Goal: Transaction & Acquisition: Purchase product/service

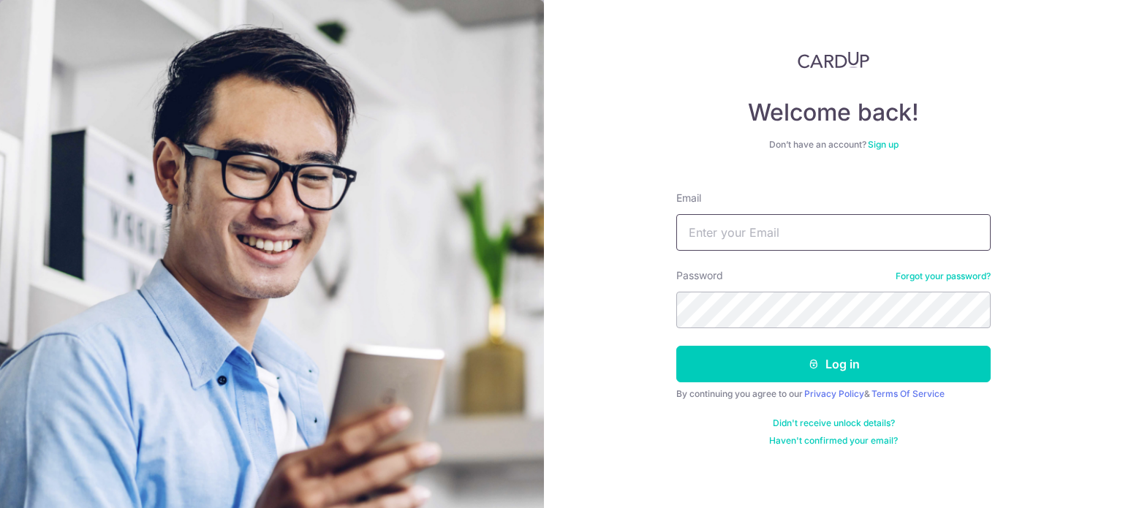
click at [732, 233] on input "Email" at bounding box center [833, 232] width 314 height 37
type input "[EMAIL_ADDRESS][DOMAIN_NAME]"
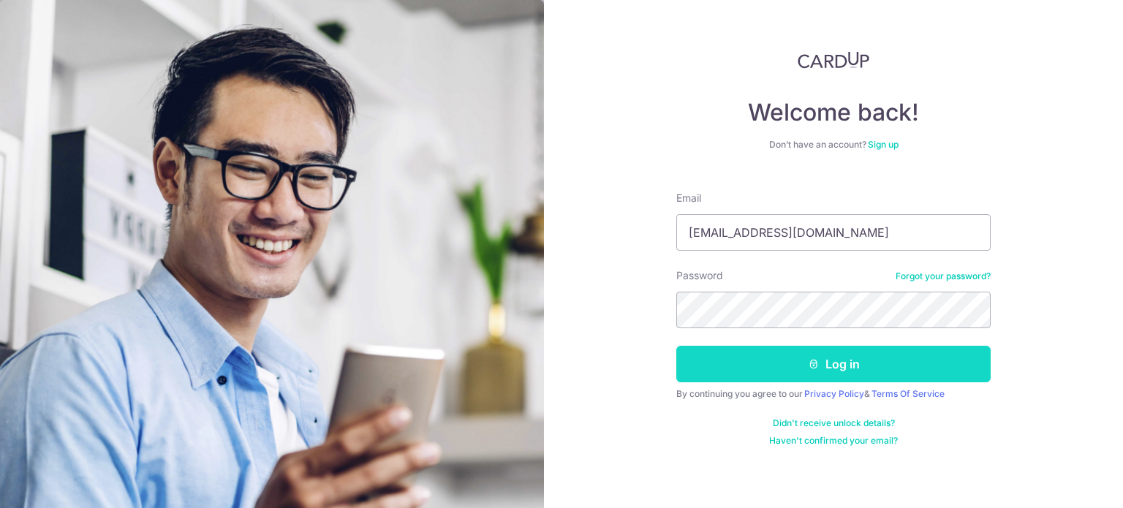
click at [792, 370] on button "Log in" at bounding box center [833, 364] width 314 height 37
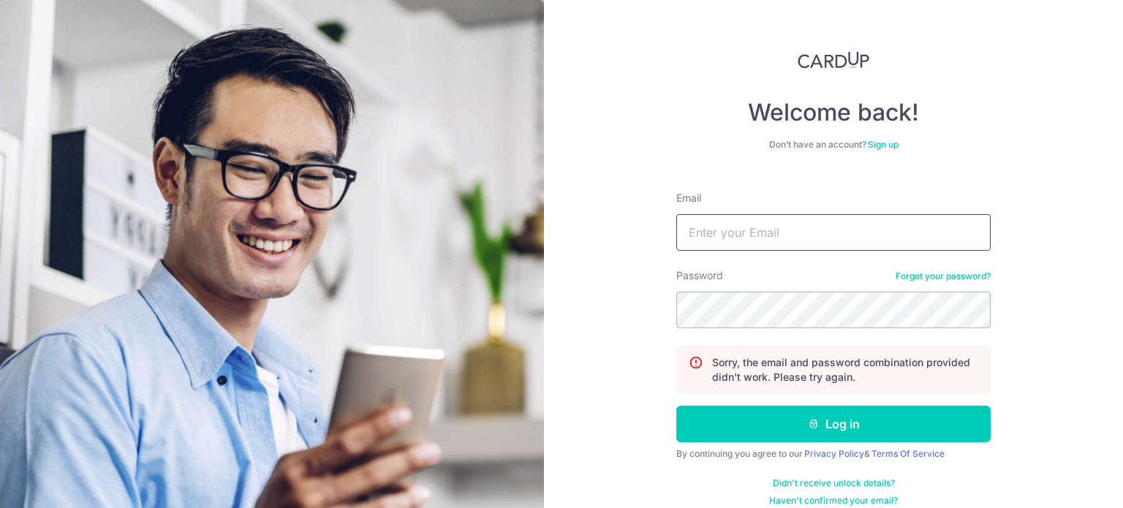
click at [734, 240] on input "Email" at bounding box center [833, 232] width 314 height 37
type input "fashlijamil@gmail.com"
click at [729, 330] on form "Email fashlijamil@gmail.com Password Forgot your password? Sorry, the email and…" at bounding box center [833, 343] width 314 height 327
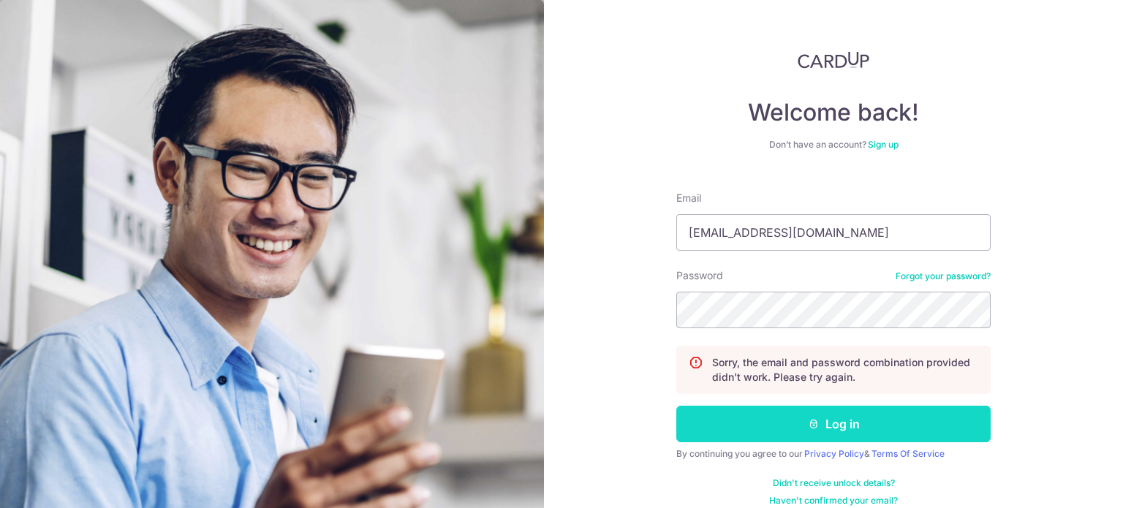
click at [837, 417] on button "Log in" at bounding box center [833, 424] width 314 height 37
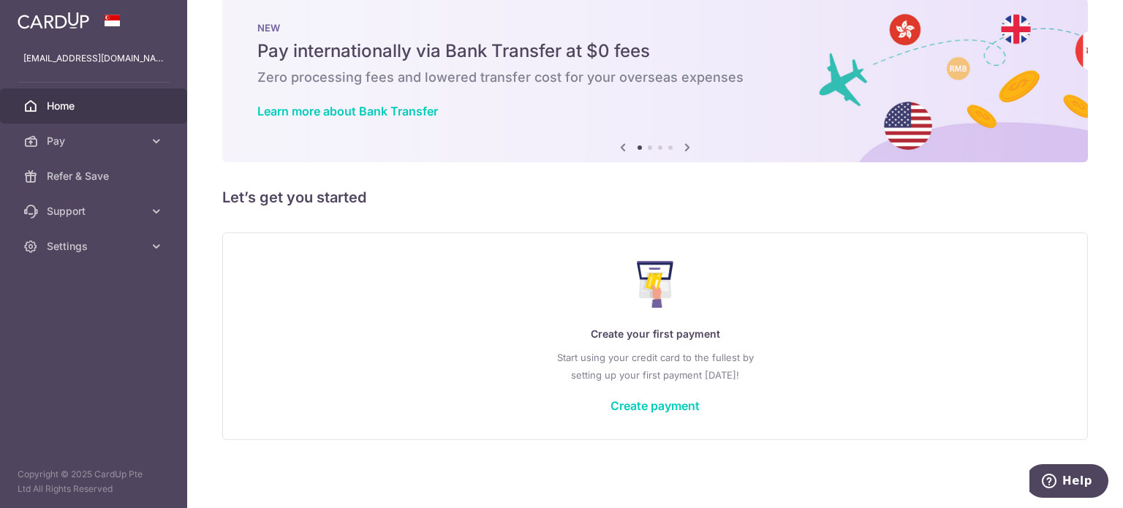
scroll to position [26, 0]
click at [672, 411] on link "Create payment" at bounding box center [654, 405] width 89 height 15
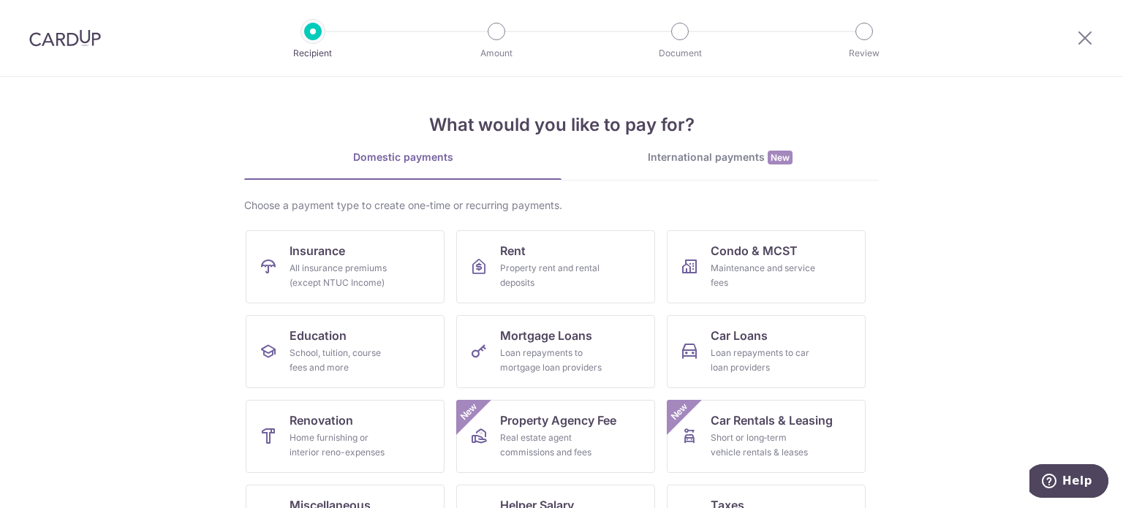
click at [690, 145] on div "What would you like to pay for? Domestic payments International payments New Ch…" at bounding box center [561, 365] width 634 height 577
click at [686, 150] on div "International payments New" at bounding box center [719, 157] width 317 height 15
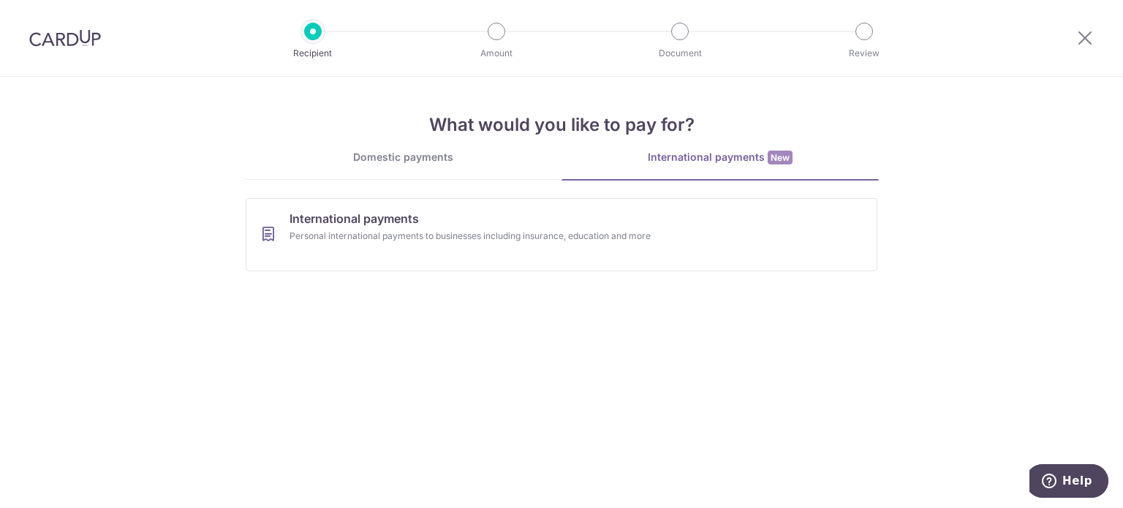
click at [449, 162] on div "Domestic payments" at bounding box center [402, 157] width 317 height 15
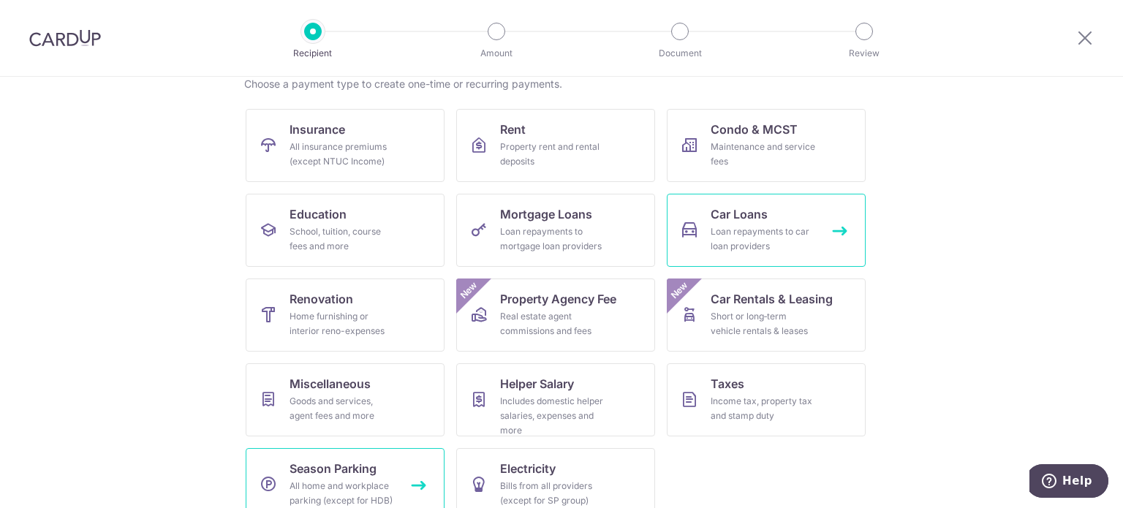
scroll to position [145, 0]
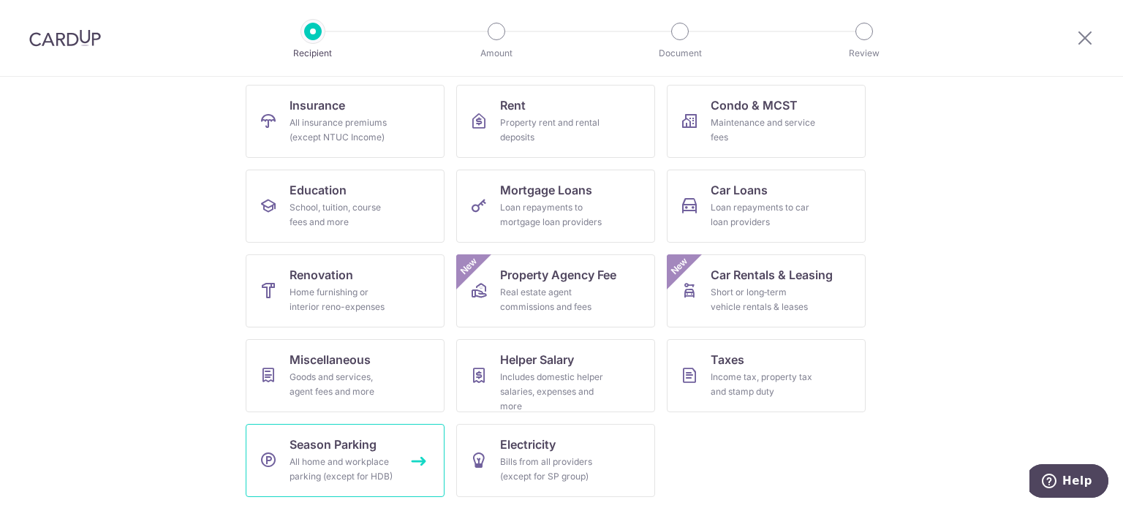
click at [361, 452] on span "Season Parking" at bounding box center [332, 445] width 87 height 18
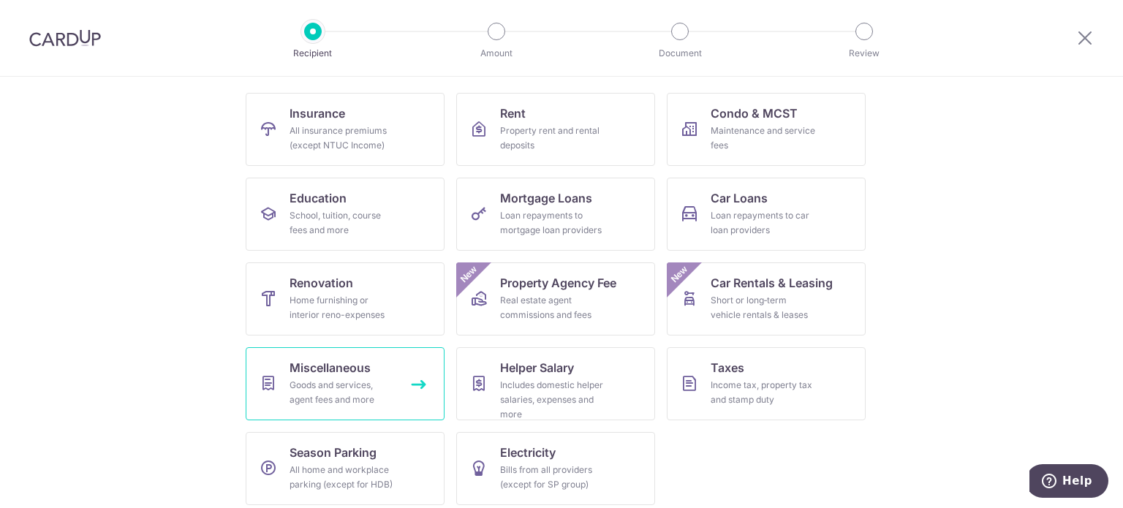
scroll to position [145, 0]
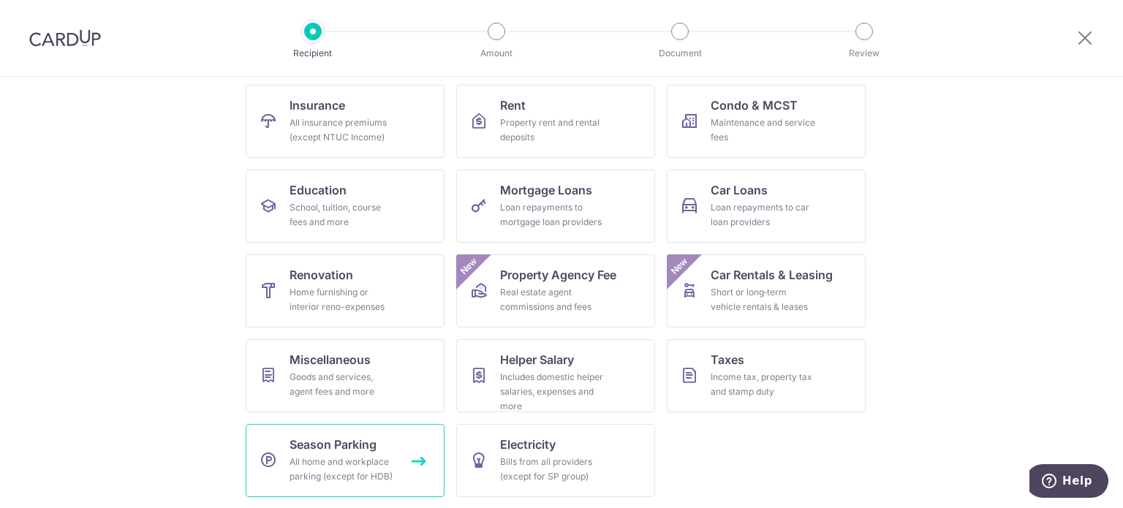
click at [367, 447] on span "Season Parking" at bounding box center [332, 445] width 87 height 18
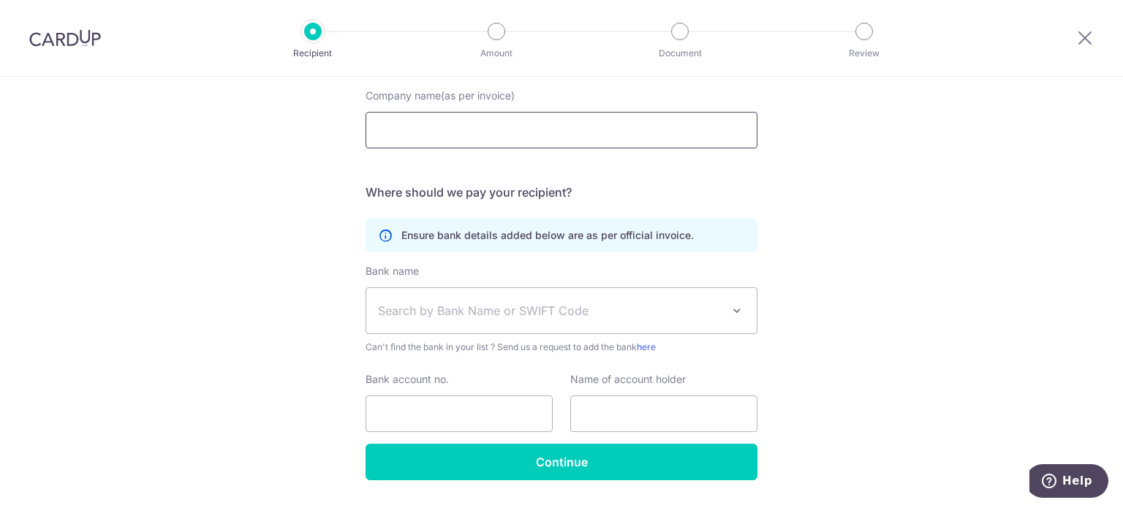
click at [449, 129] on input "Company name(as per invoice)" at bounding box center [561, 130] width 392 height 37
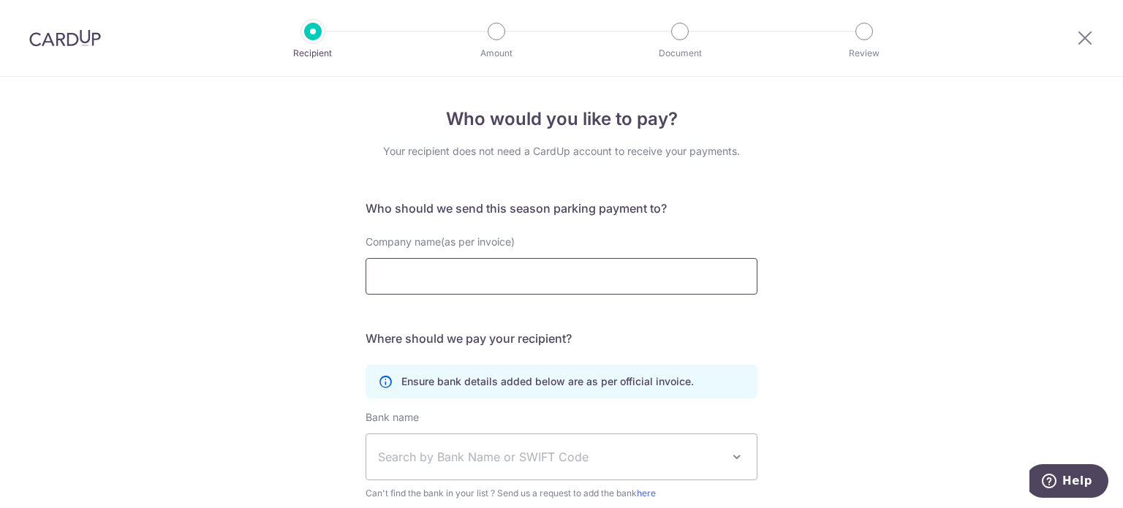
click at [477, 287] on input "Company name(as per invoice)" at bounding box center [561, 276] width 392 height 37
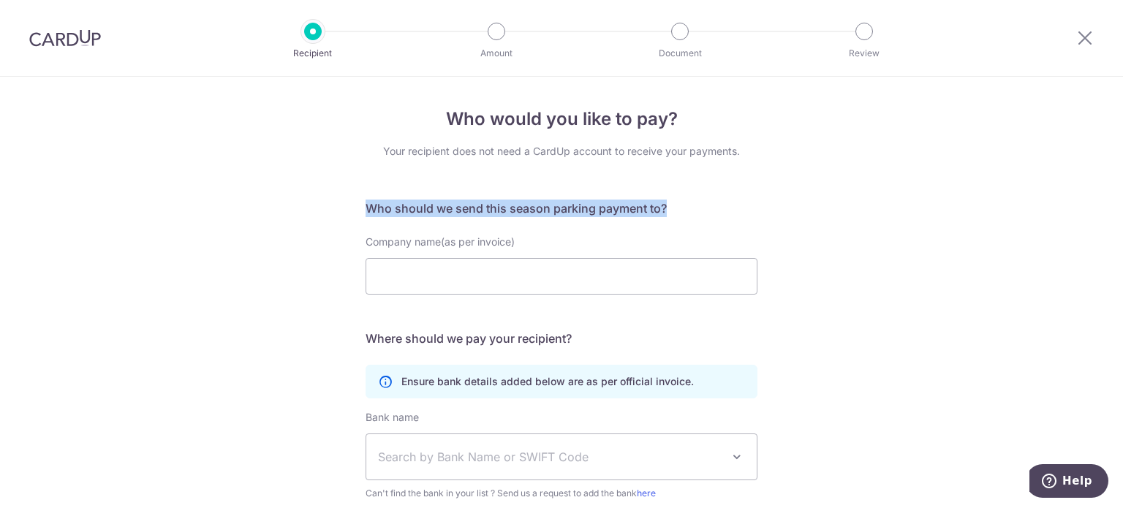
drag, startPoint x: 352, startPoint y: 205, endPoint x: 666, endPoint y: 219, distance: 313.8
click at [666, 219] on div "Who would you like to pay? Your recipient does not need a CardUp account to rec…" at bounding box center [561, 386] width 1123 height 618
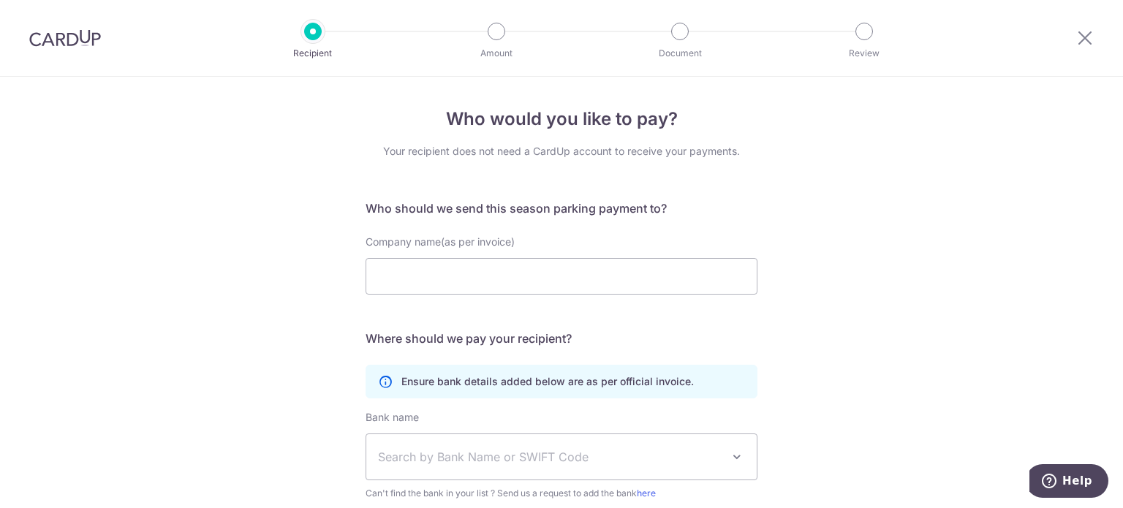
click at [584, 227] on form "Who should we send this season parking payment to? Company name(as per invoice)…" at bounding box center [561, 413] width 392 height 427
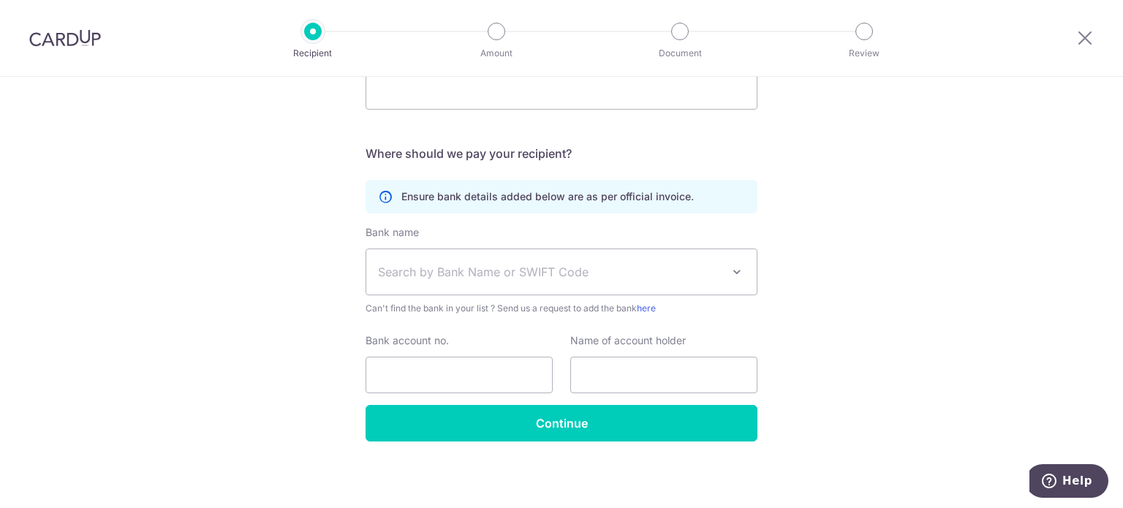
scroll to position [186, 0]
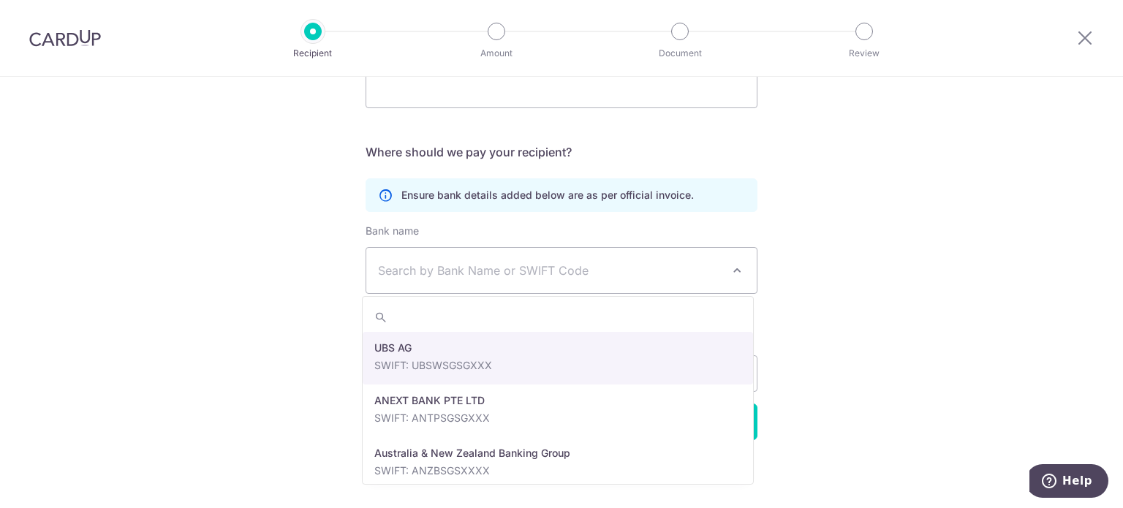
click at [526, 273] on span "Search by Bank Name or SWIFT Code" at bounding box center [550, 271] width 344 height 18
click at [852, 300] on div "Who would you like to pay? Your recipient does not need a CardUp account to rec…" at bounding box center [561, 199] width 1123 height 618
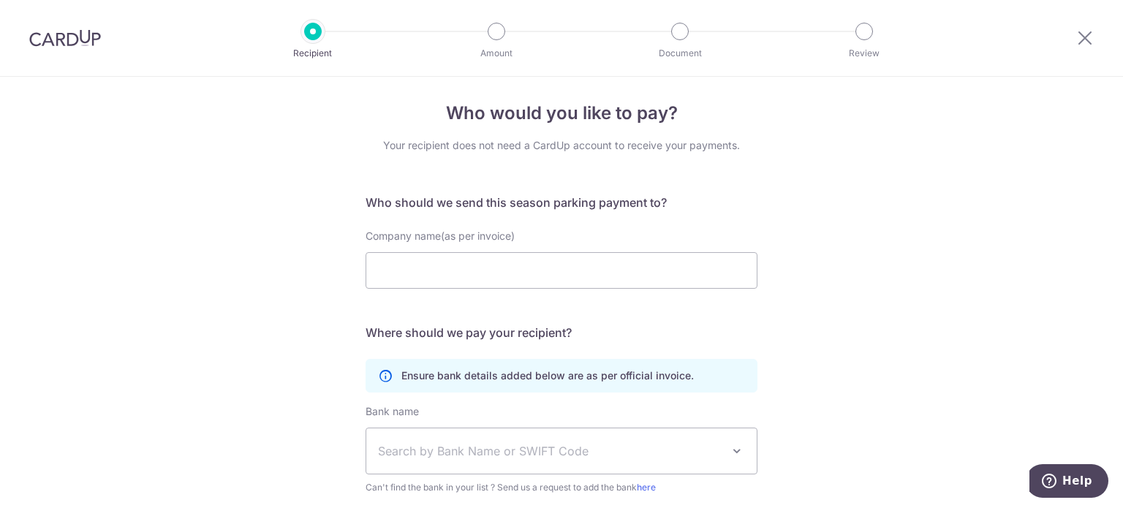
scroll to position [0, 0]
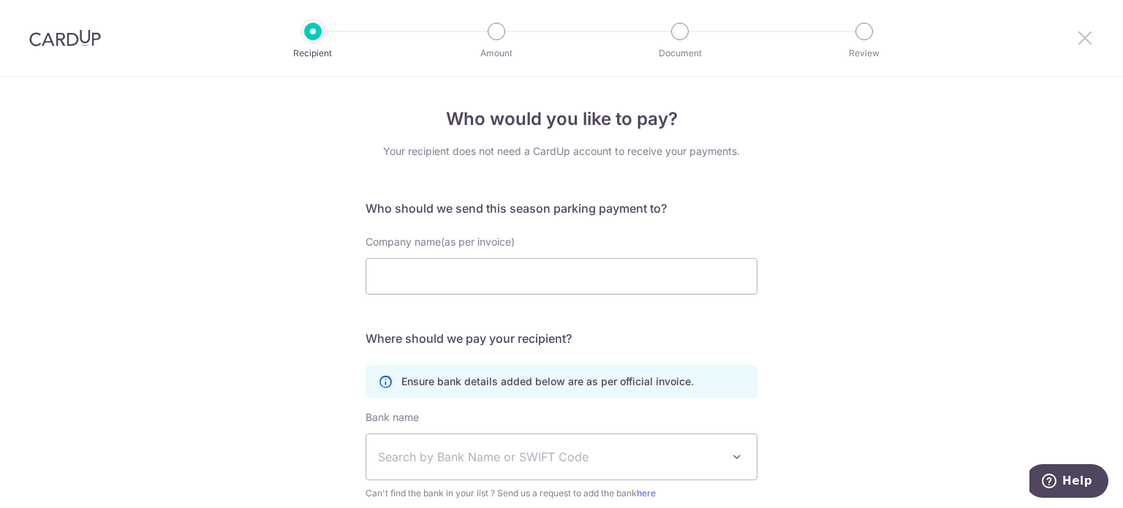
click at [1082, 29] on icon at bounding box center [1085, 38] width 18 height 18
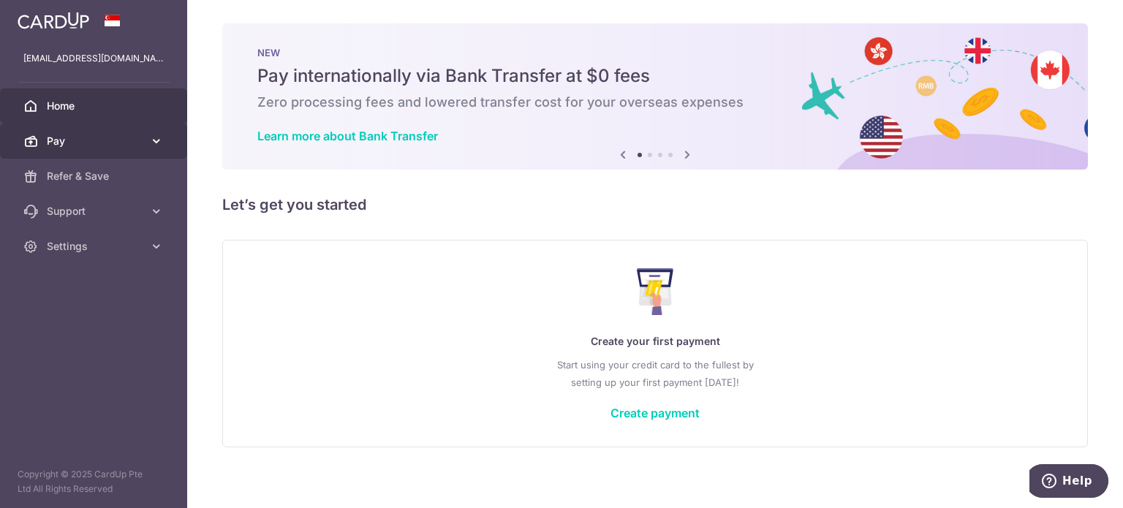
click at [150, 143] on icon at bounding box center [156, 141] width 15 height 15
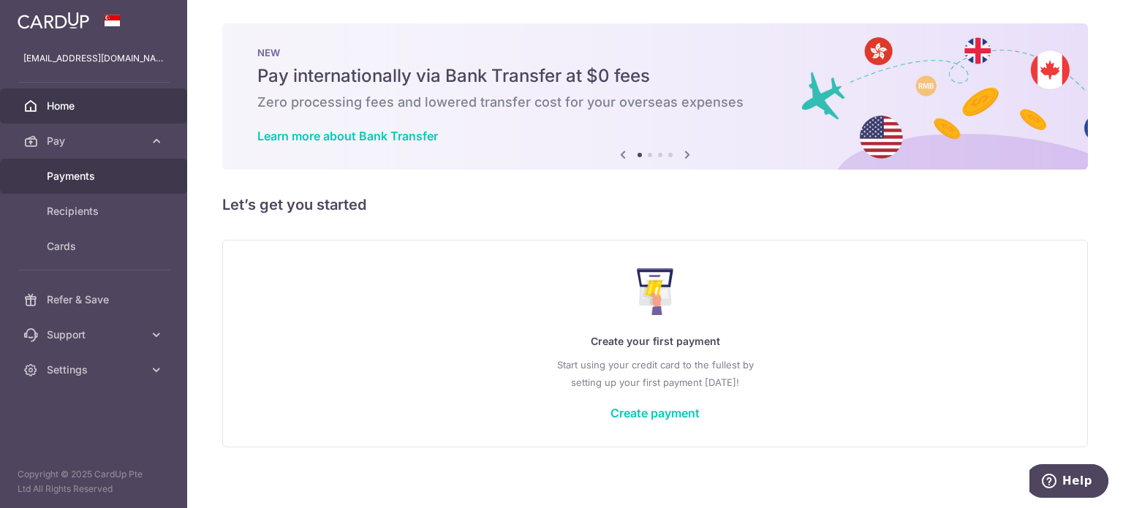
click at [73, 181] on span "Payments" at bounding box center [95, 176] width 96 height 15
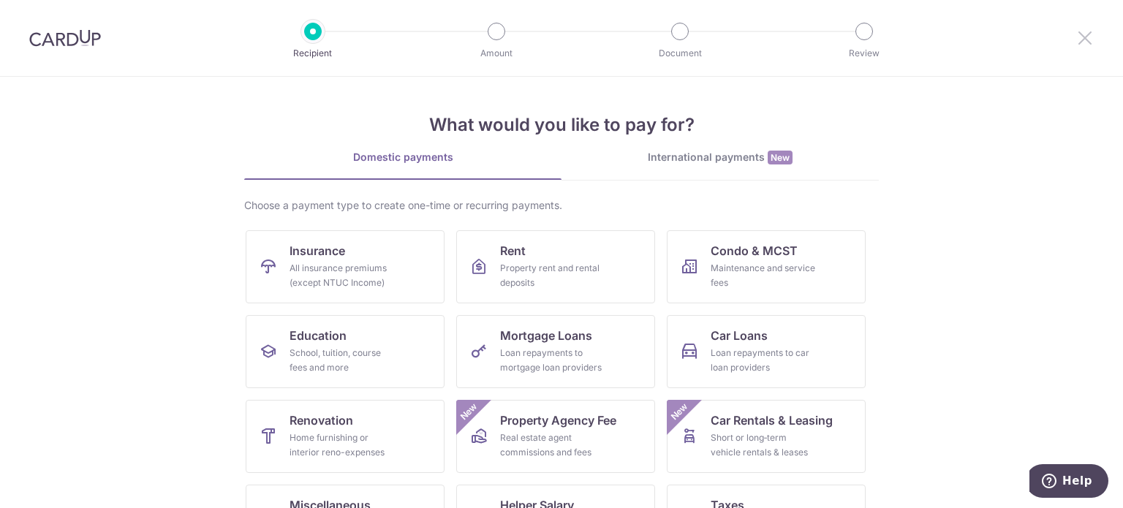
click at [1087, 39] on icon at bounding box center [1085, 38] width 18 height 18
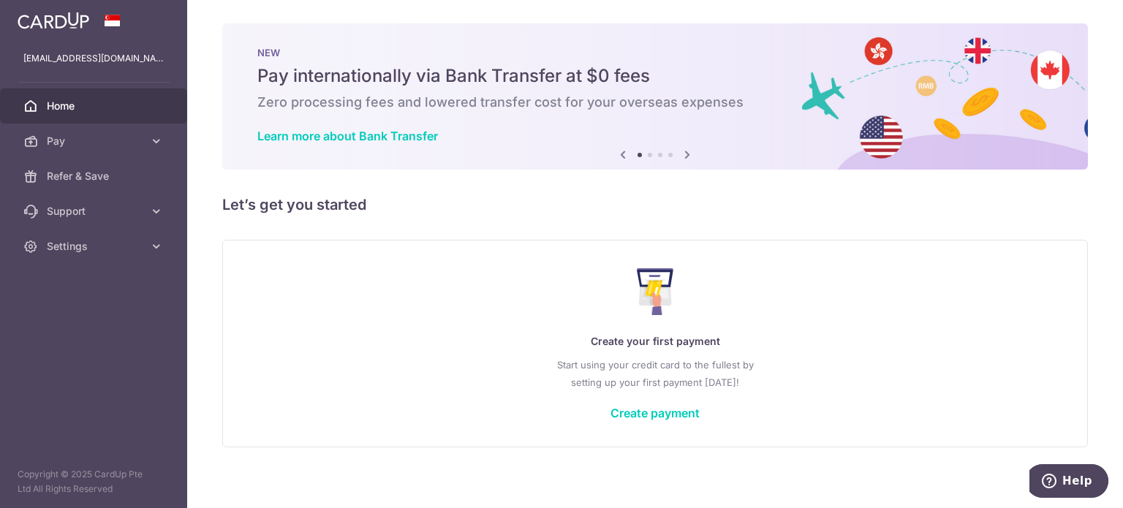
scroll to position [8, 0]
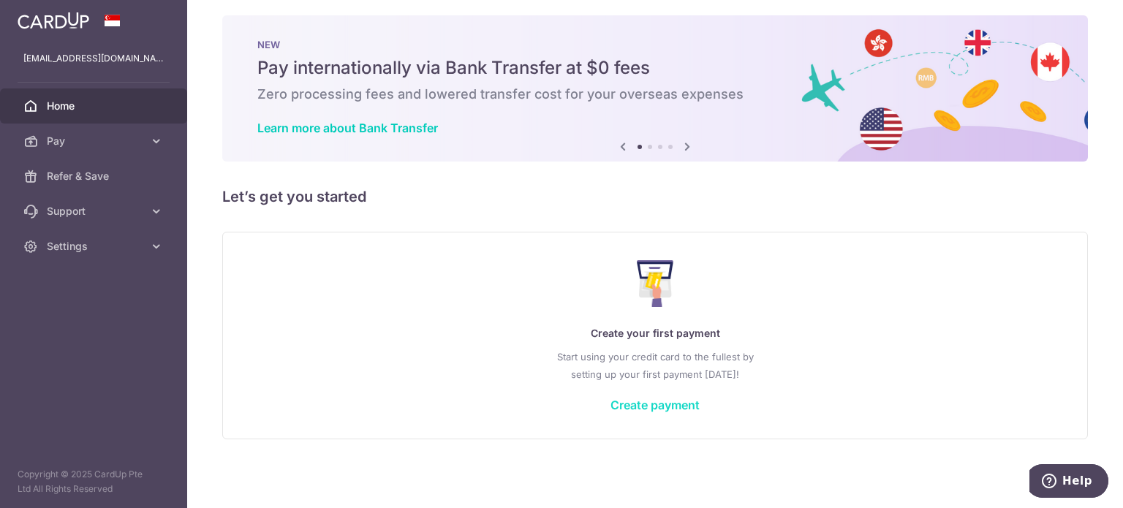
click at [664, 398] on link "Create payment" at bounding box center [654, 405] width 89 height 15
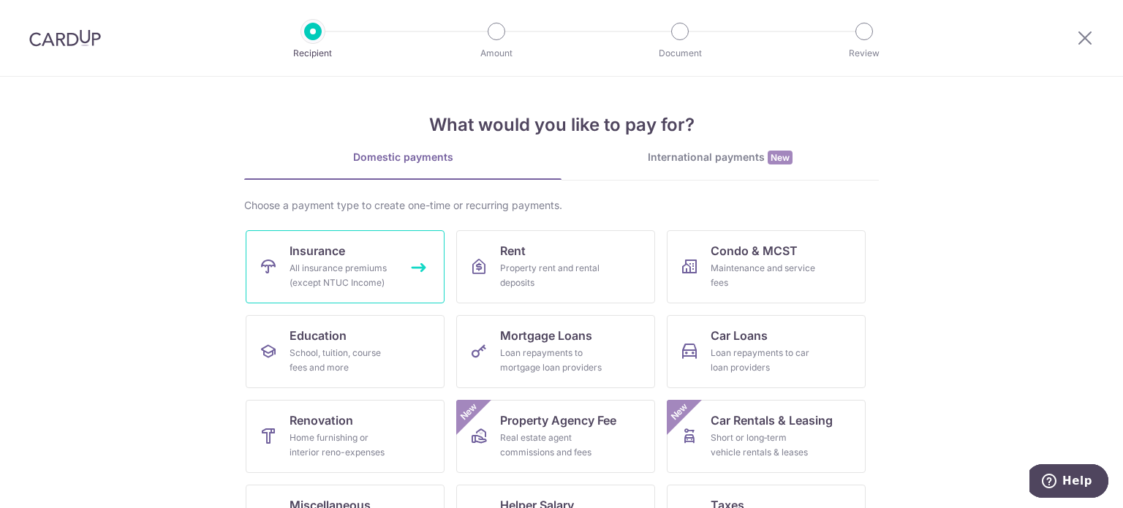
click at [324, 280] on div "All insurance premiums (except NTUC Income)" at bounding box center [341, 275] width 105 height 29
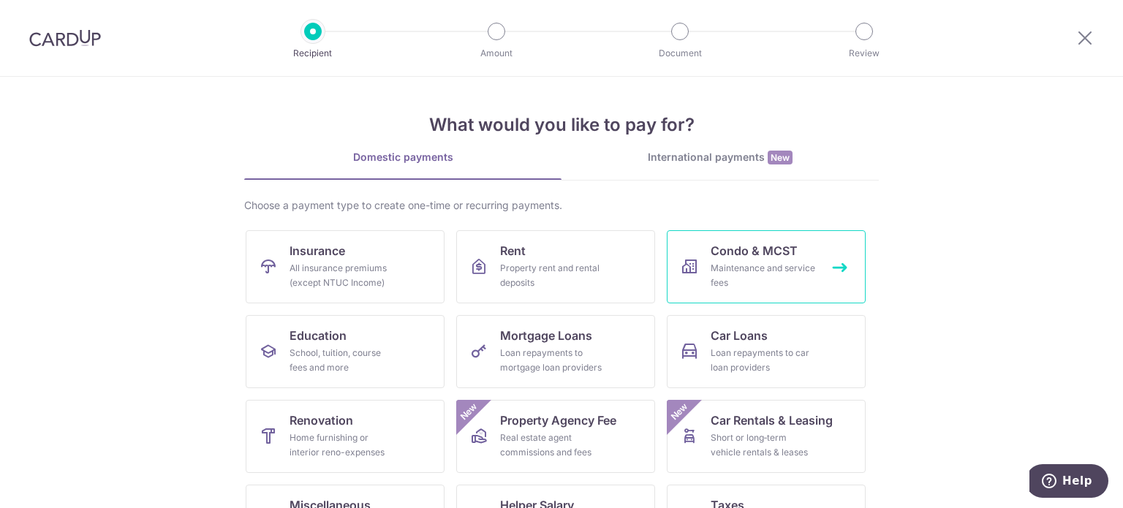
click at [765, 271] on div "Maintenance and service fees" at bounding box center [762, 275] width 105 height 29
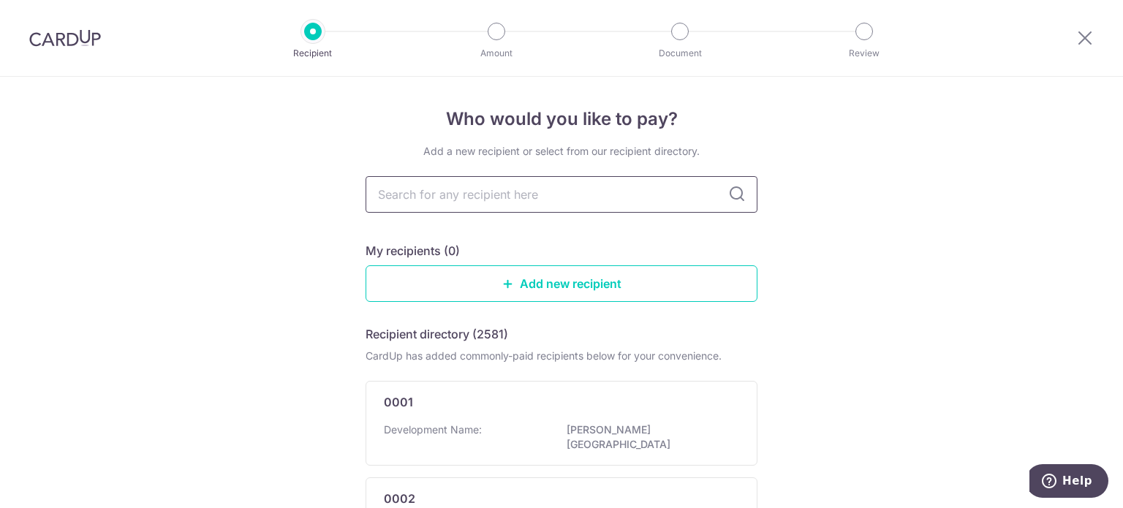
click at [501, 202] on input "text" at bounding box center [561, 194] width 392 height 37
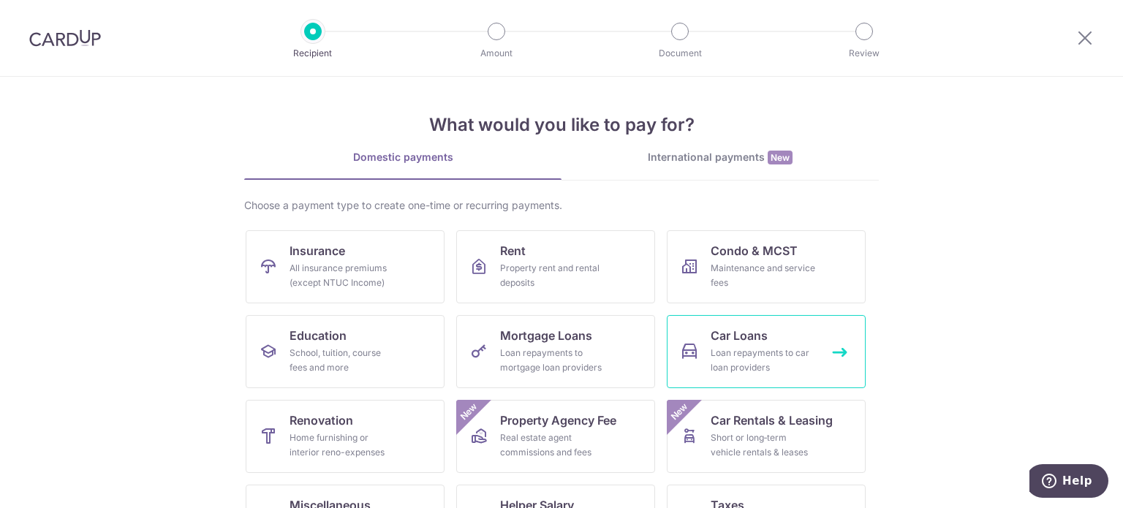
click at [743, 336] on span "Car Loans" at bounding box center [738, 336] width 57 height 18
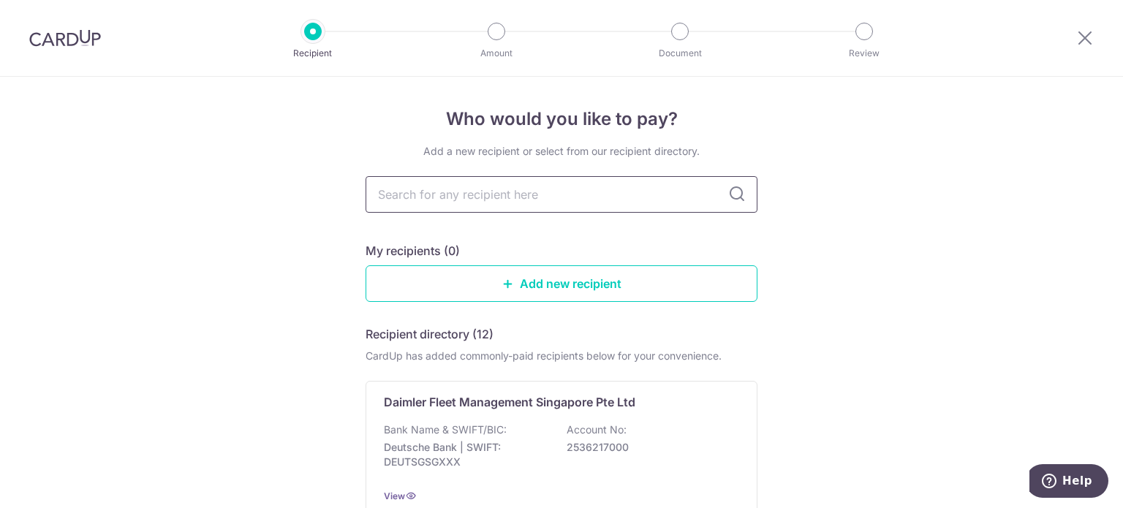
click at [491, 207] on input "text" at bounding box center [561, 194] width 392 height 37
type input "ocbc"
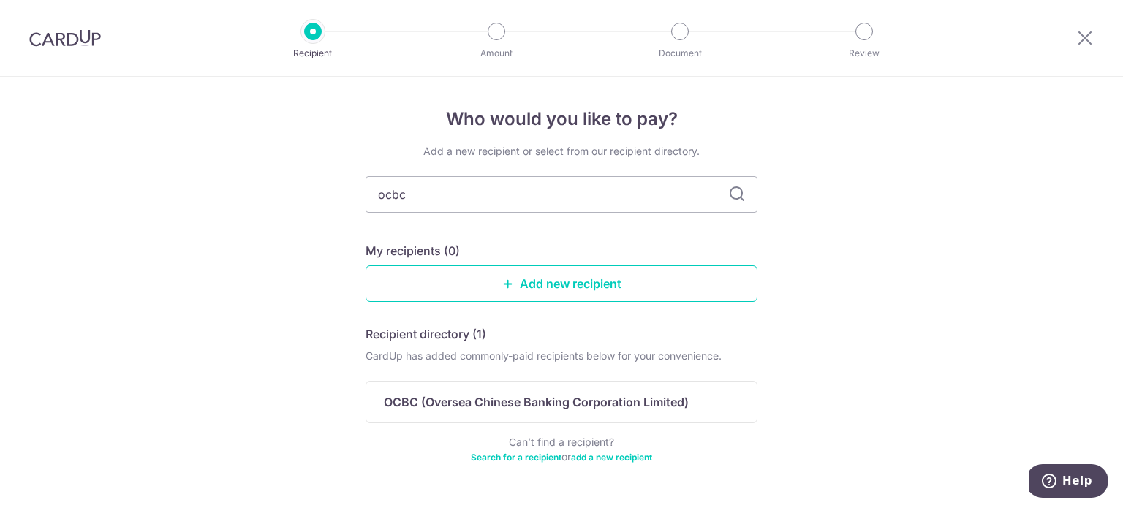
click at [906, 300] on div "Who would you like to pay? Add a new recipient or select from our recipient dir…" at bounding box center [561, 314] width 1123 height 474
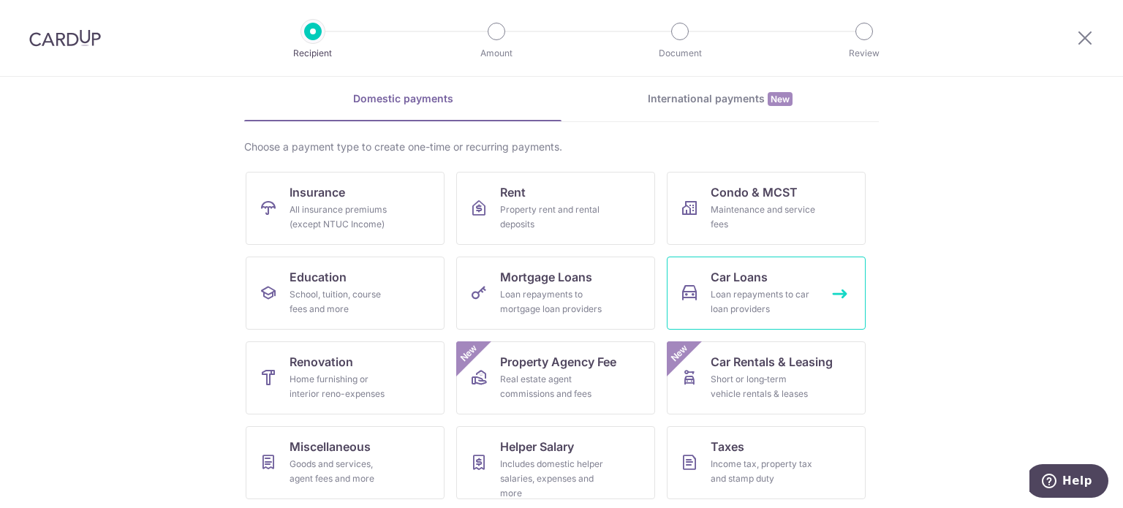
scroll to position [145, 0]
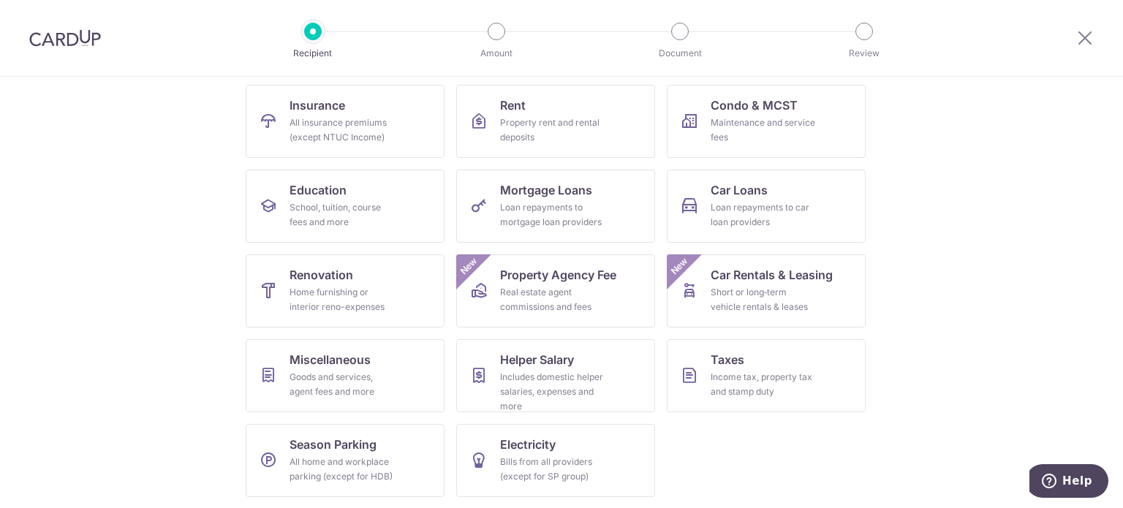
click at [995, 274] on section "What would you like to pay for? Domestic payments International payments New Ch…" at bounding box center [561, 292] width 1123 height 431
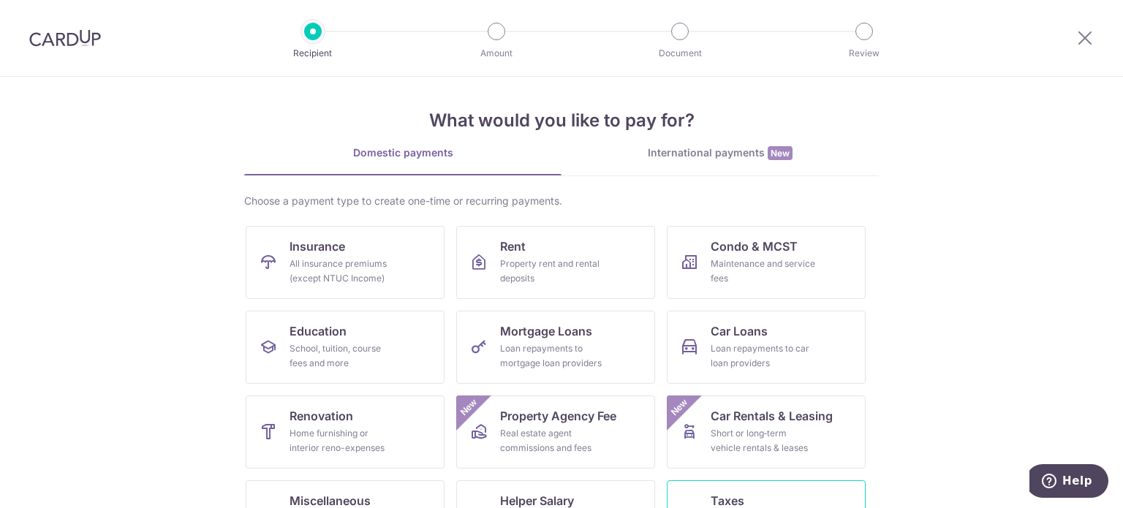
scroll to position [0, 0]
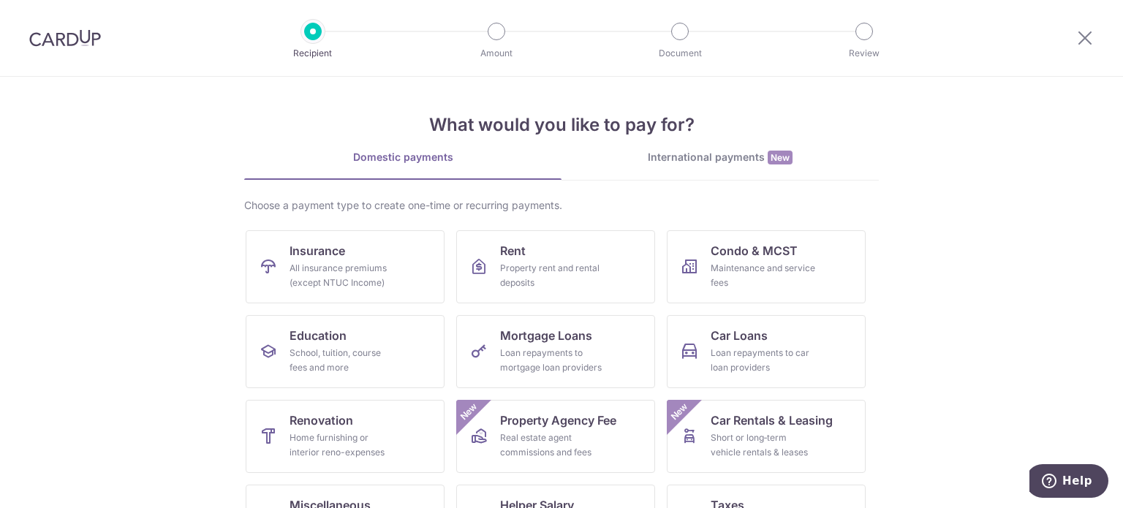
click at [1094, 49] on div at bounding box center [1085, 38] width 76 height 76
click at [1085, 37] on icon at bounding box center [1085, 38] width 18 height 18
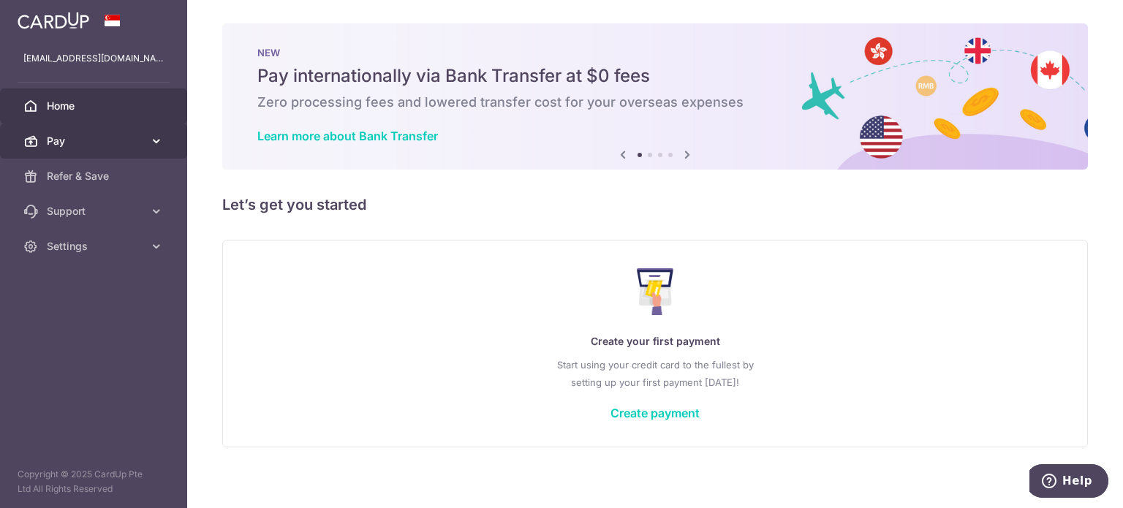
click at [148, 143] on link "Pay" at bounding box center [93, 141] width 187 height 35
click at [158, 141] on icon at bounding box center [156, 141] width 15 height 15
click at [157, 140] on icon at bounding box center [156, 141] width 15 height 15
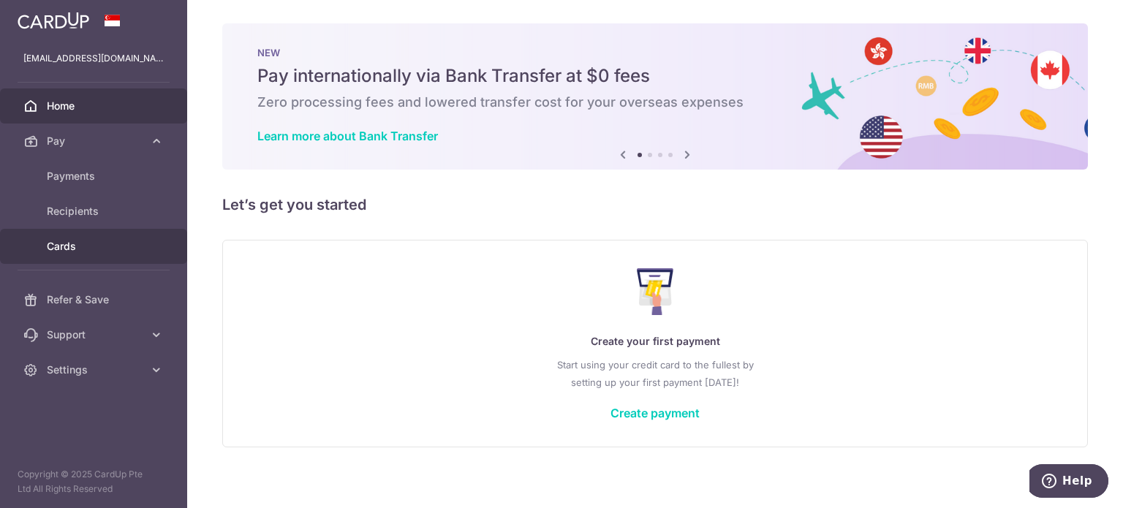
click at [88, 246] on span "Cards" at bounding box center [95, 246] width 96 height 15
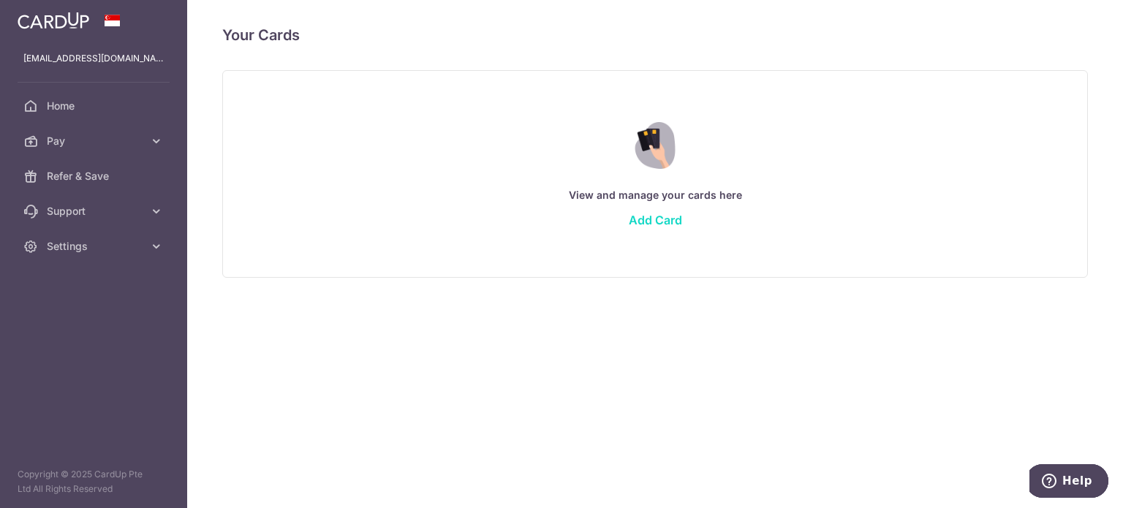
click at [636, 218] on link "Add Card" at bounding box center [655, 220] width 53 height 15
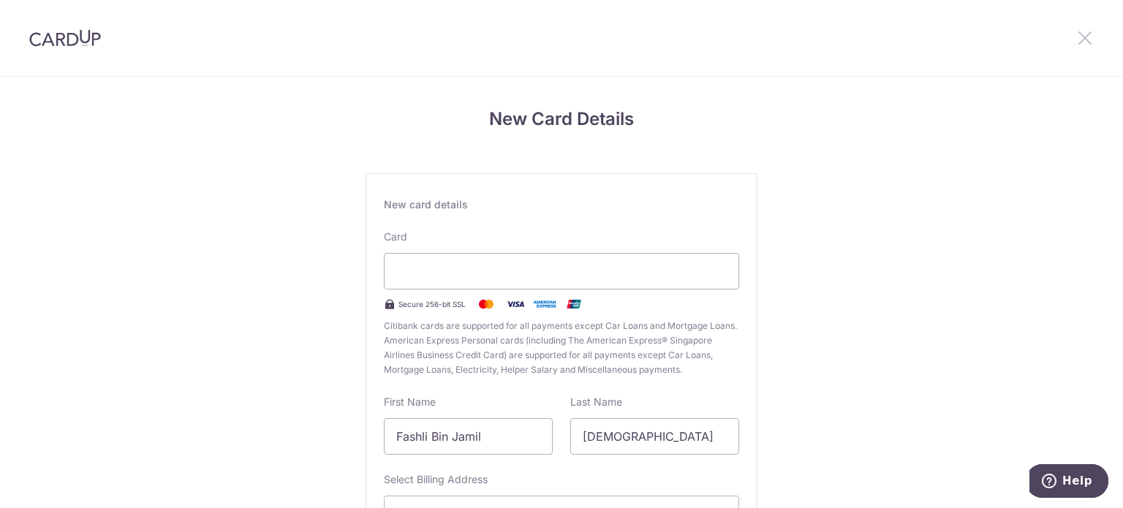
click at [1080, 29] on icon at bounding box center [1085, 38] width 18 height 18
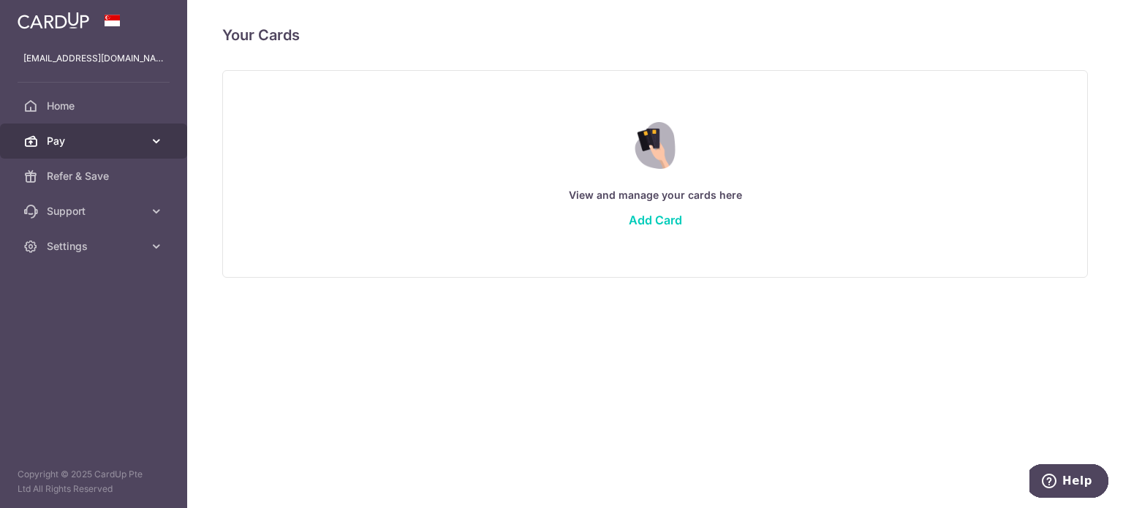
click at [163, 148] on link "Pay" at bounding box center [93, 141] width 187 height 35
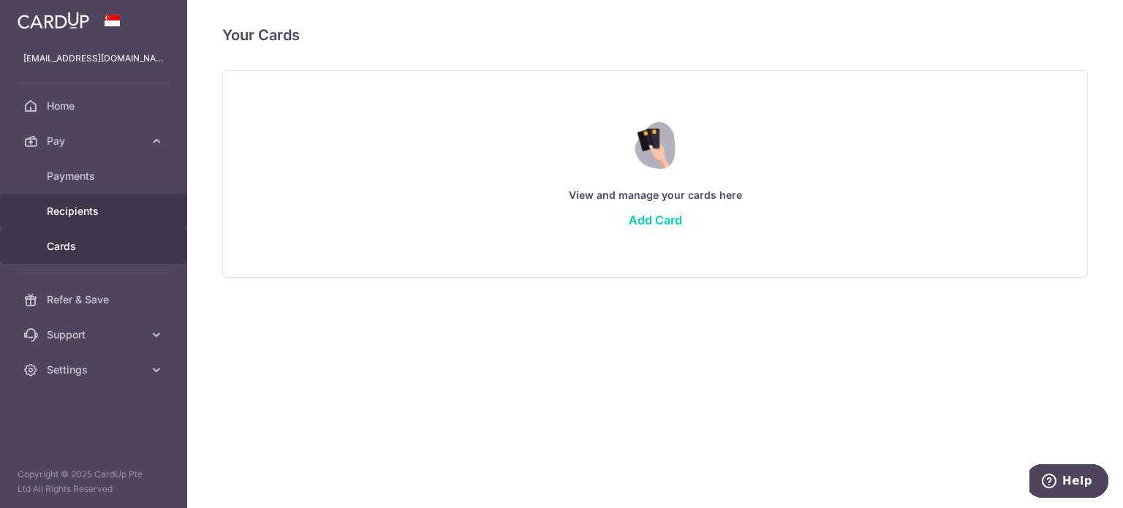
click at [91, 219] on link "Recipients" at bounding box center [93, 211] width 187 height 35
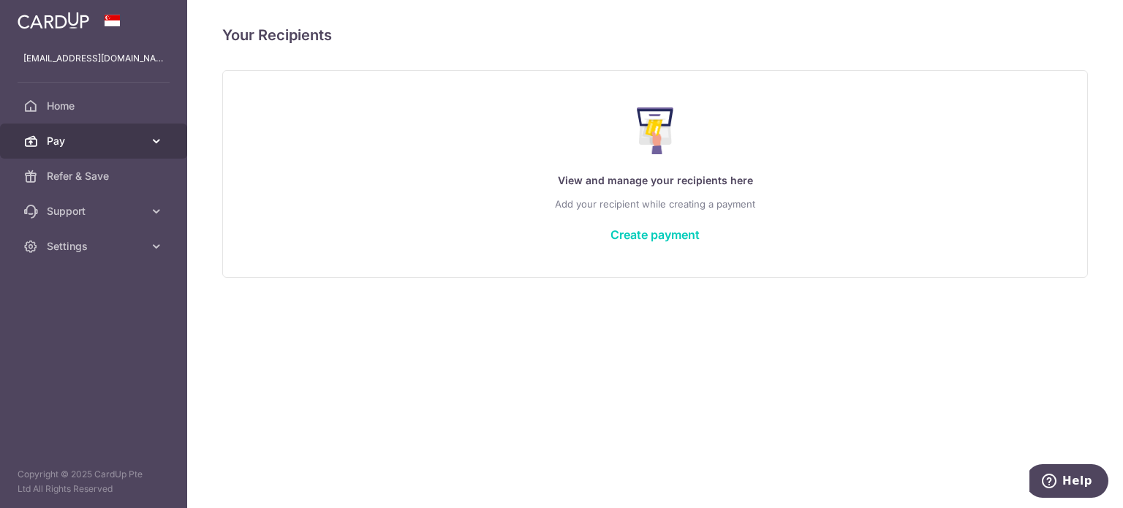
click at [161, 138] on link "Pay" at bounding box center [93, 141] width 187 height 35
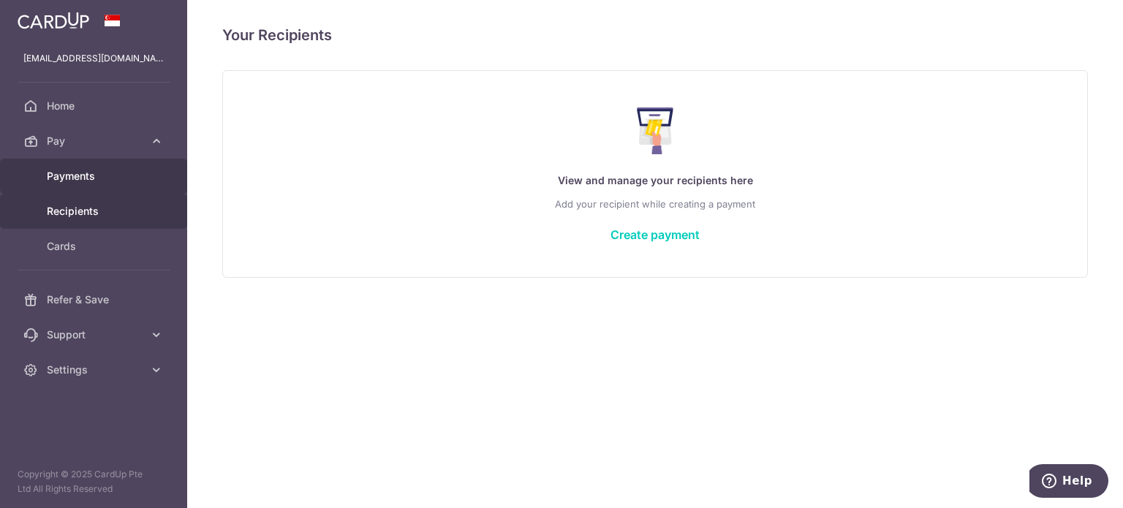
click at [84, 186] on link "Payments" at bounding box center [93, 176] width 187 height 35
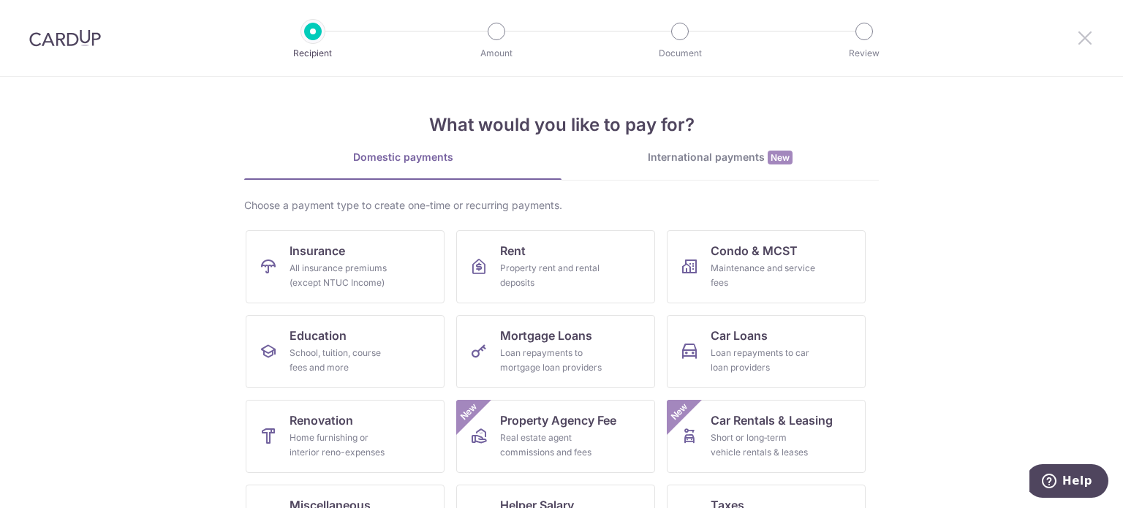
click at [1085, 37] on icon at bounding box center [1085, 38] width 18 height 18
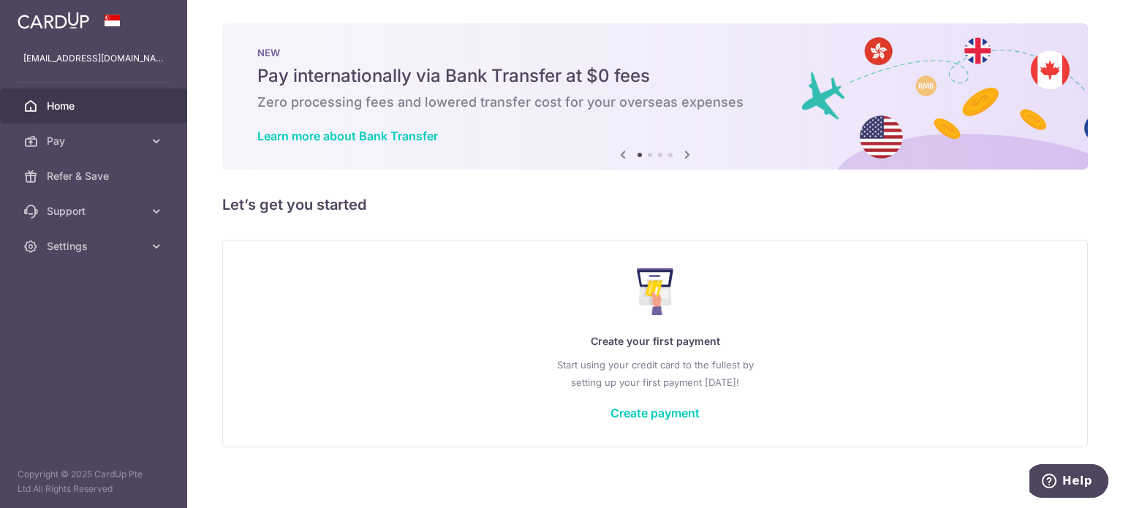
scroll to position [8, 0]
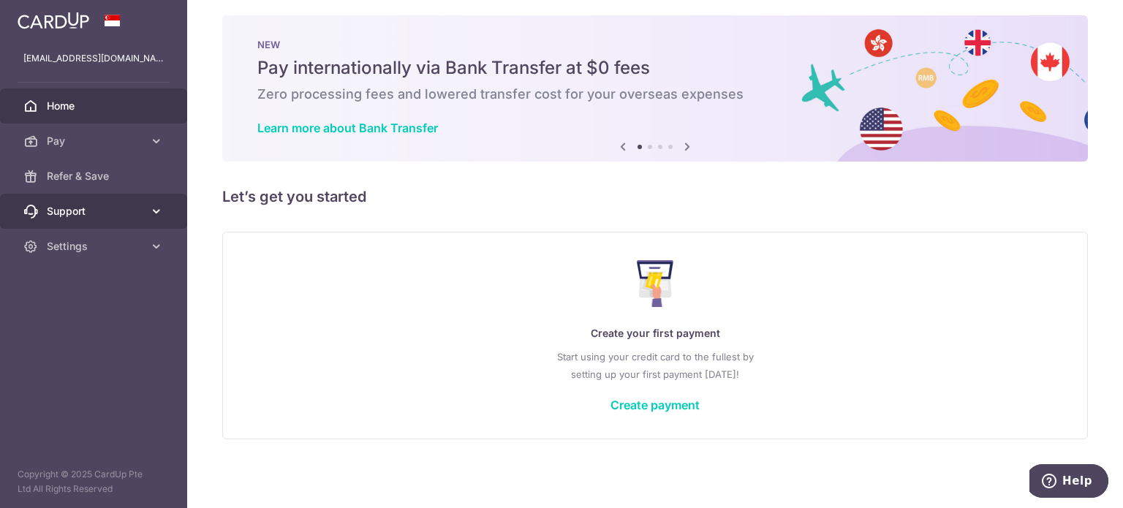
click at [150, 209] on icon at bounding box center [156, 211] width 15 height 15
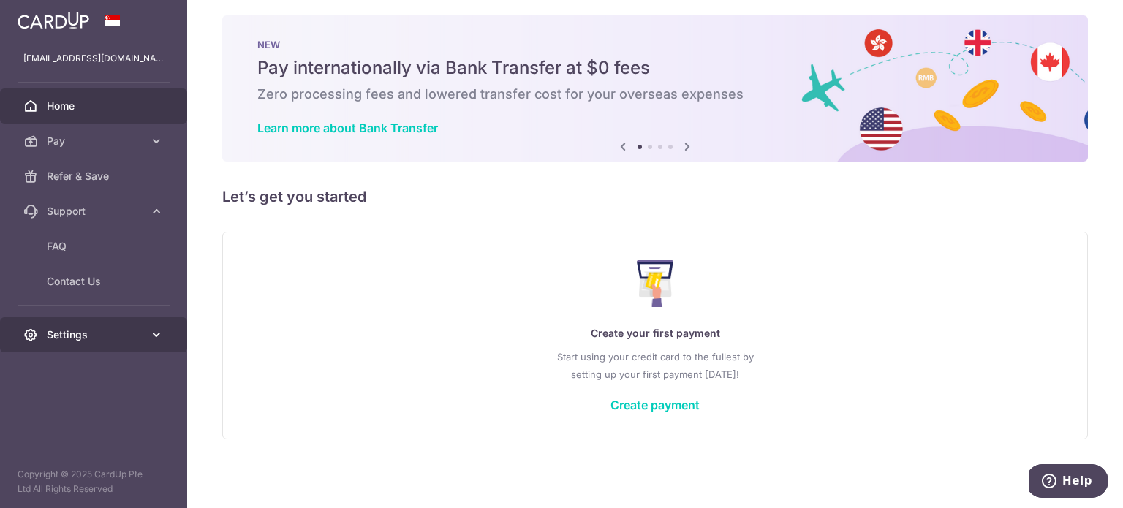
click at [164, 342] on link "Settings" at bounding box center [93, 334] width 187 height 35
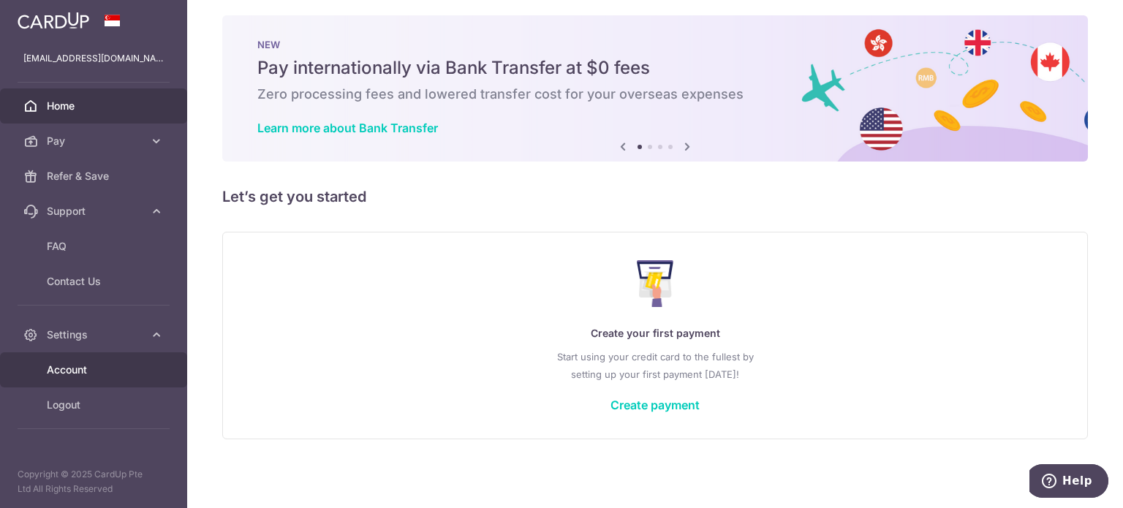
click at [86, 372] on span "Account" at bounding box center [95, 370] width 96 height 15
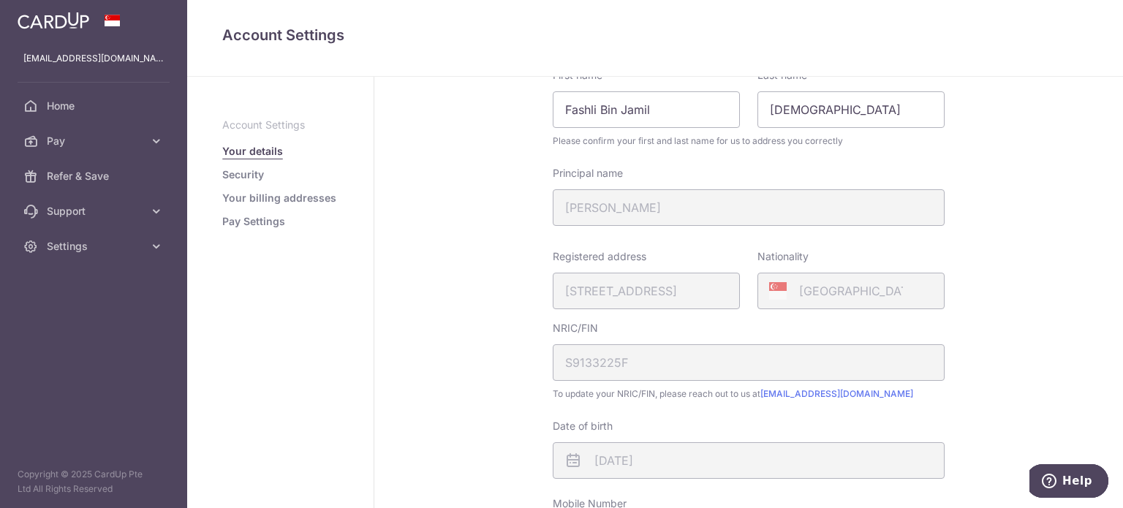
scroll to position [73, 0]
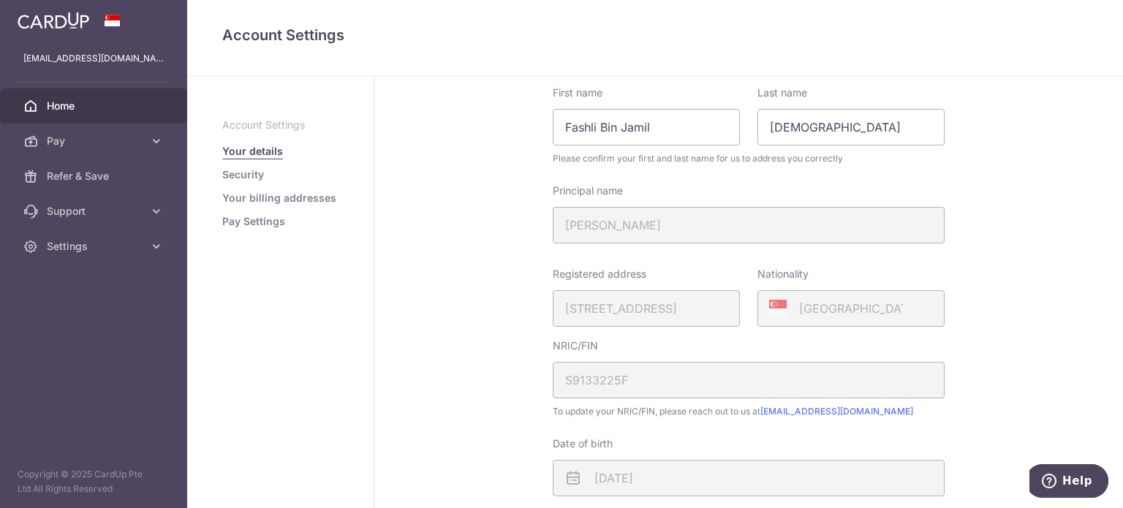
click at [105, 110] on span "Home" at bounding box center [95, 106] width 96 height 15
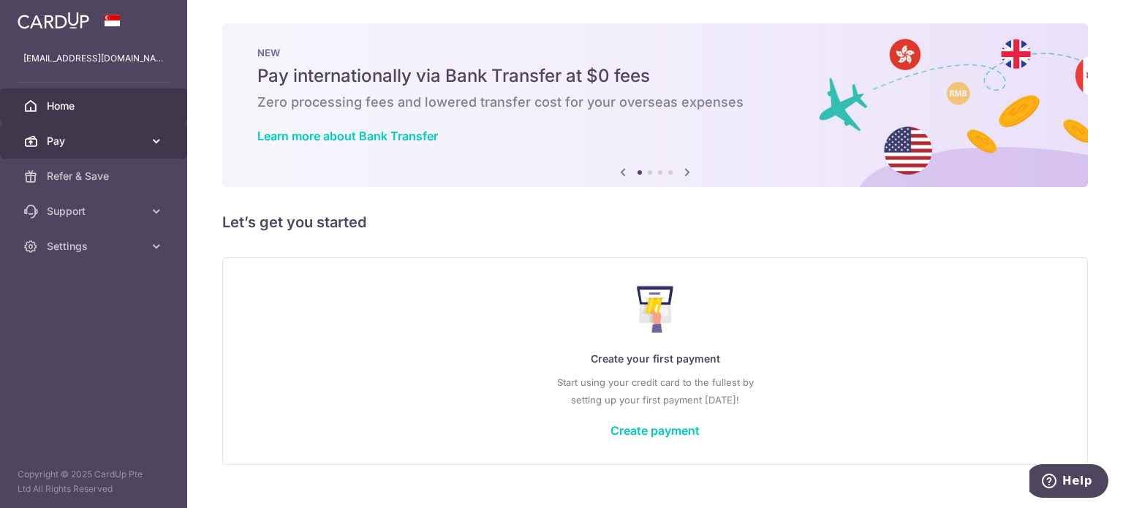
click at [92, 132] on link "Pay" at bounding box center [93, 141] width 187 height 35
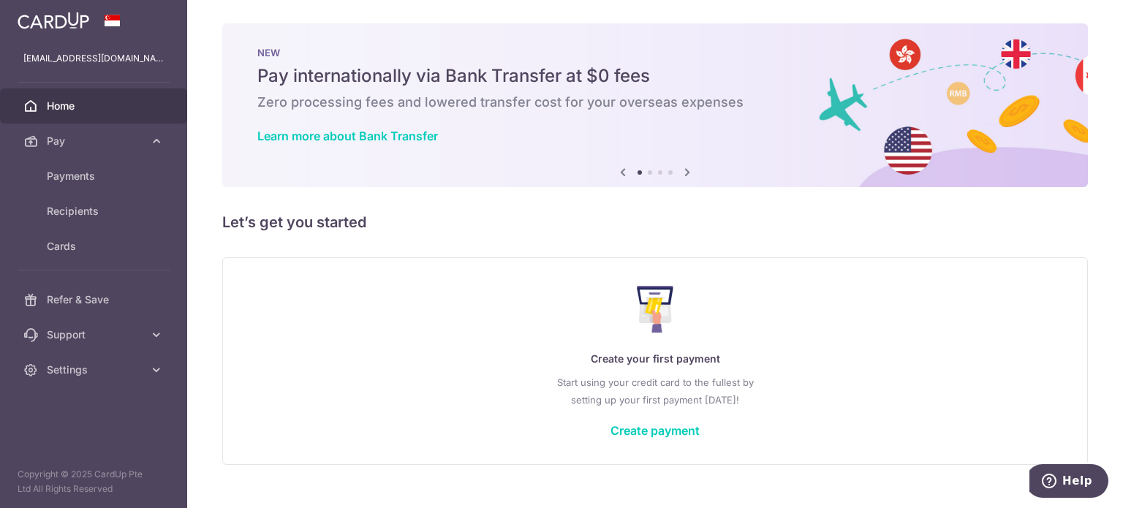
click at [804, 402] on p "Start using your credit card to the fullest by setting up your first payment [D…" at bounding box center [654, 390] width 805 height 35
click at [647, 431] on link "Create payment" at bounding box center [654, 430] width 89 height 15
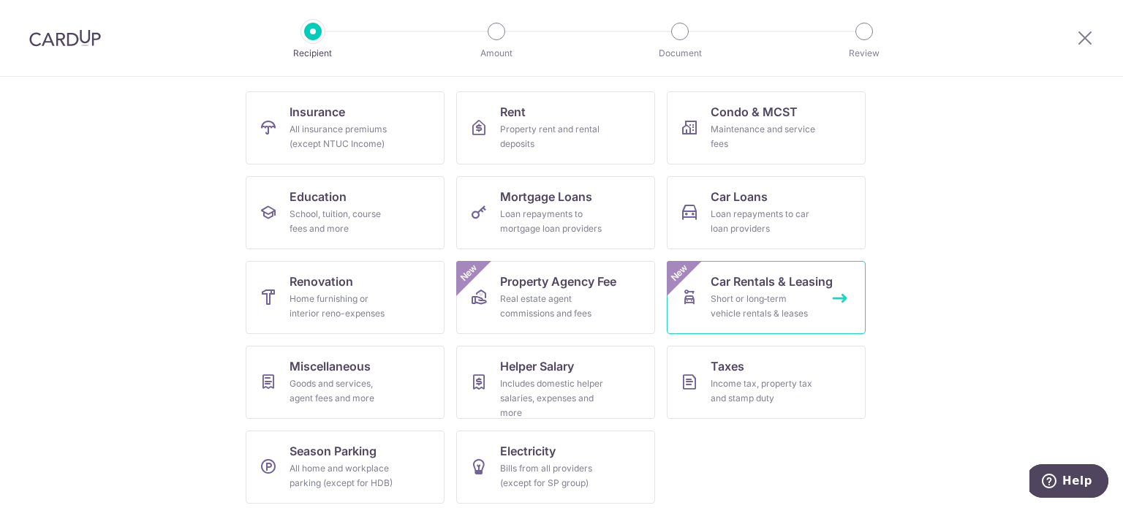
scroll to position [145, 0]
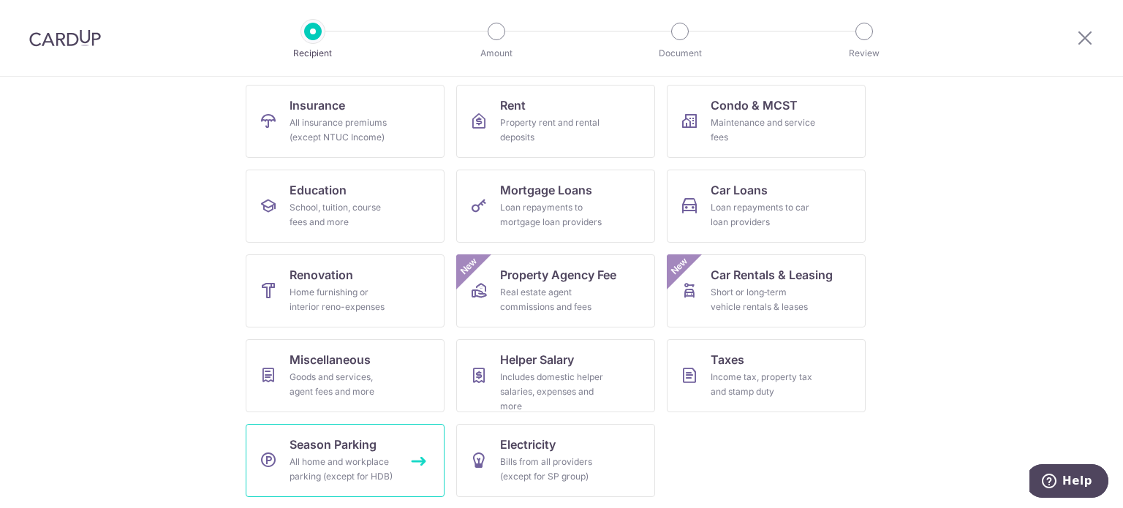
click at [385, 453] on link "Season Parking All home and workplace parking (except for HDB)" at bounding box center [345, 460] width 199 height 73
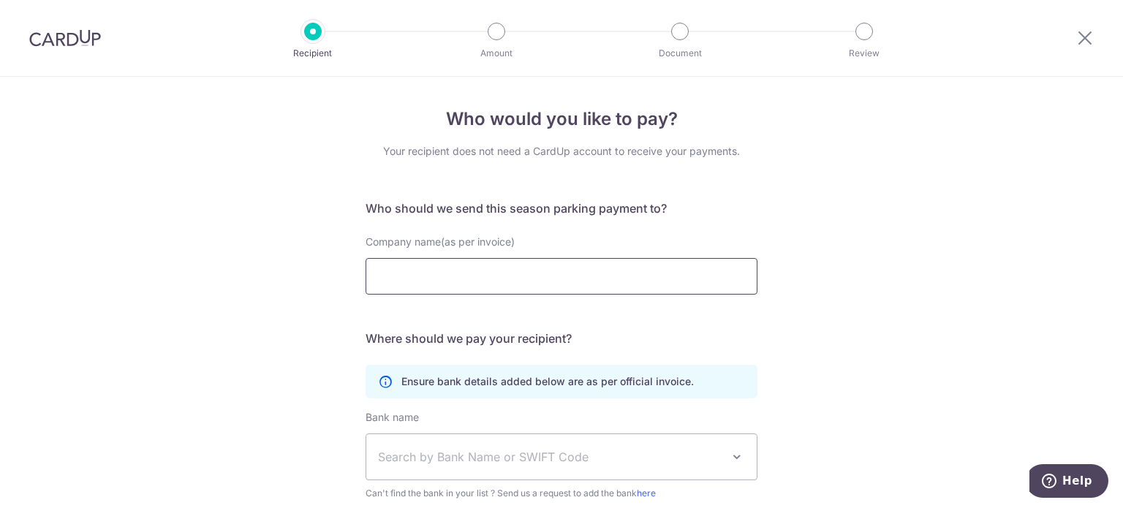
click at [442, 284] on input "Company name(as per invoice)" at bounding box center [561, 276] width 392 height 37
type input "r"
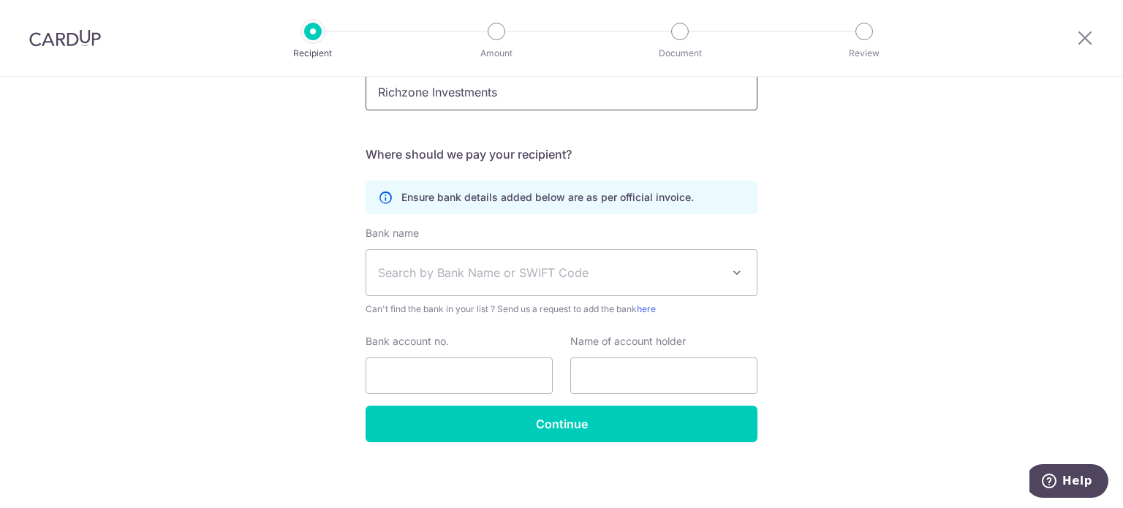
scroll to position [186, 0]
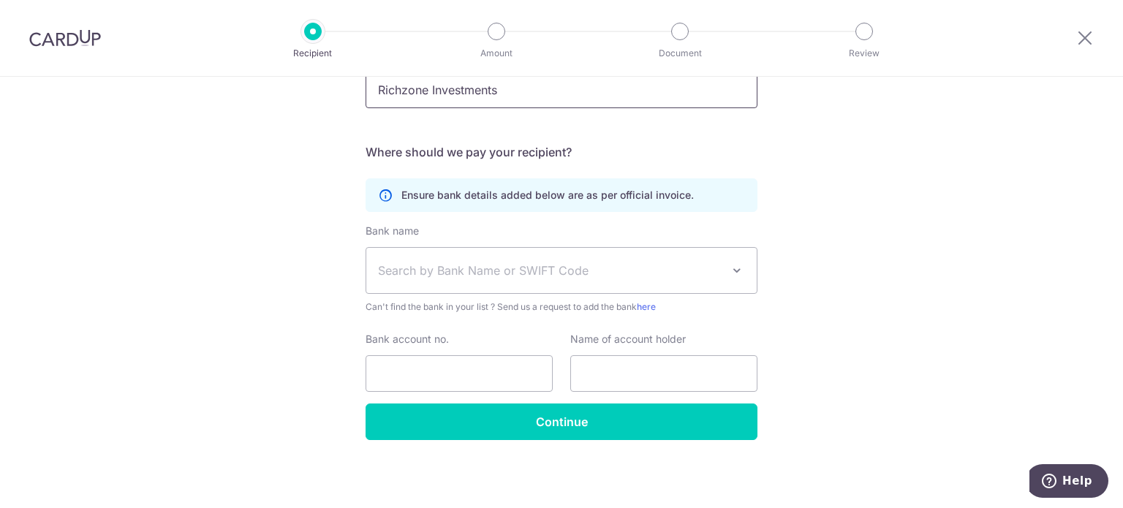
type input "Richzone Investments"
click at [515, 274] on span "Search by Bank Name or SWIFT Code" at bounding box center [550, 271] width 344 height 18
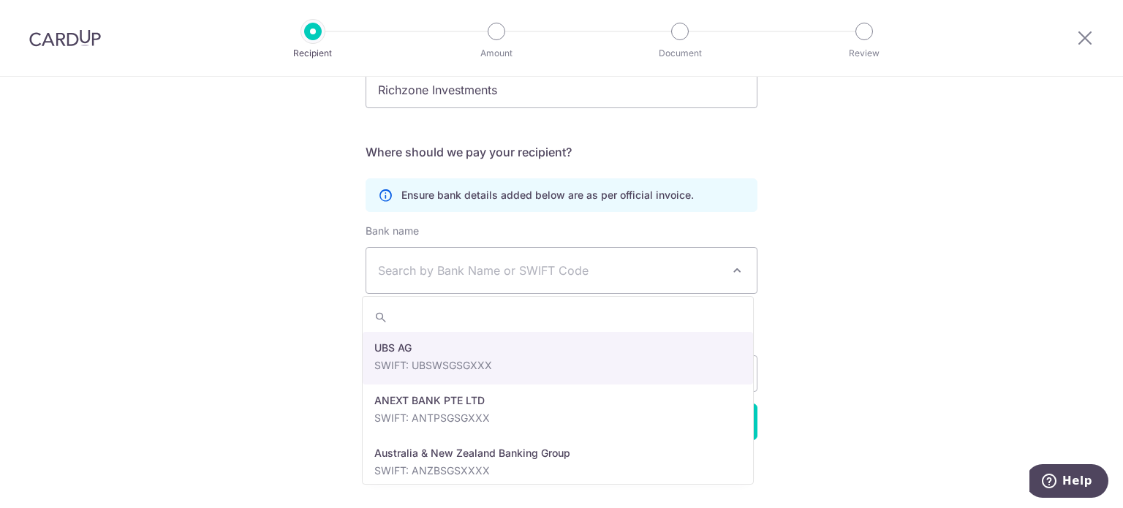
click at [857, 314] on div "Who would you like to pay? Your recipient does not need a CardUp account to rec…" at bounding box center [561, 199] width 1123 height 618
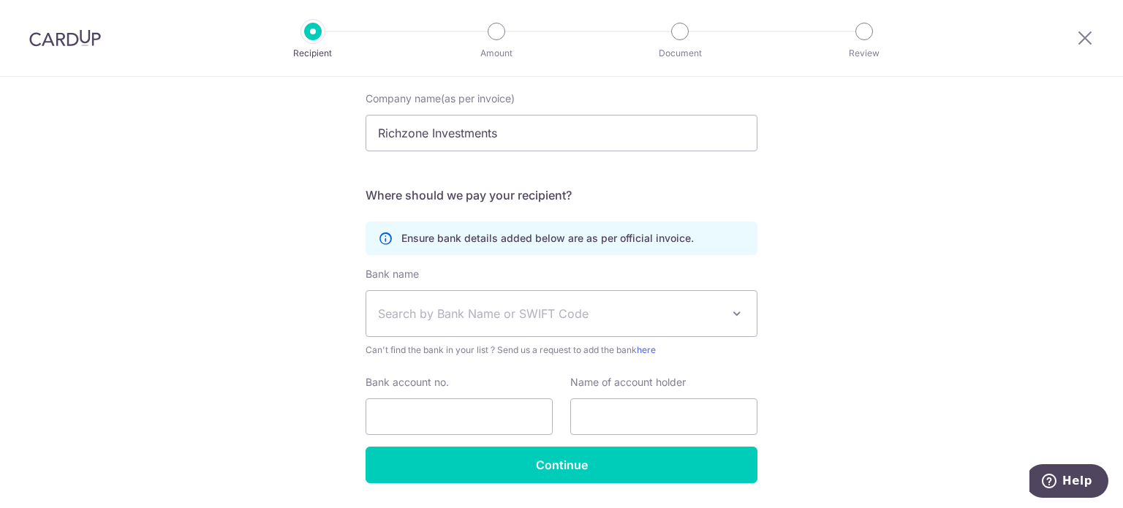
scroll to position [0, 0]
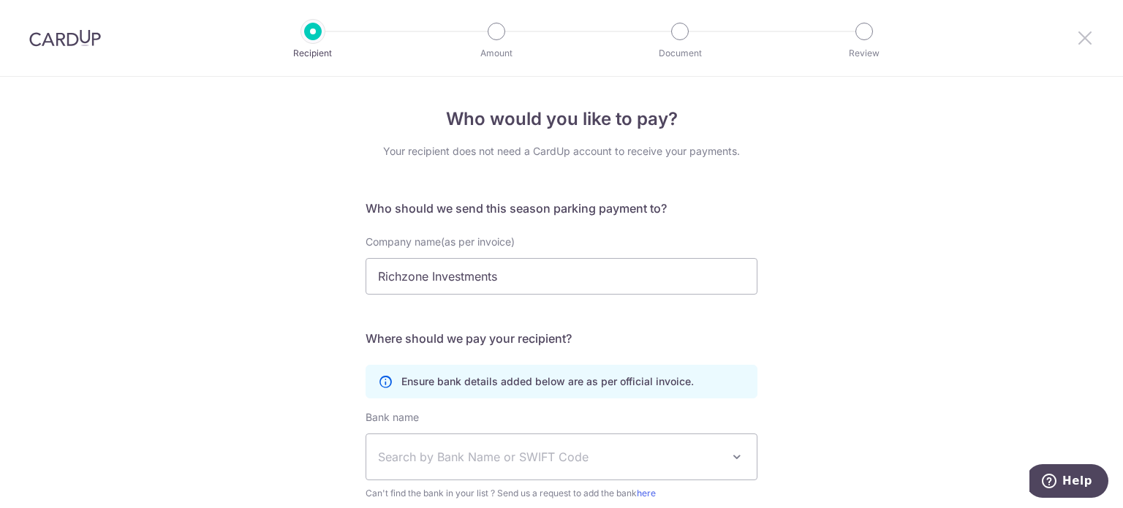
click at [1084, 39] on icon at bounding box center [1085, 38] width 18 height 18
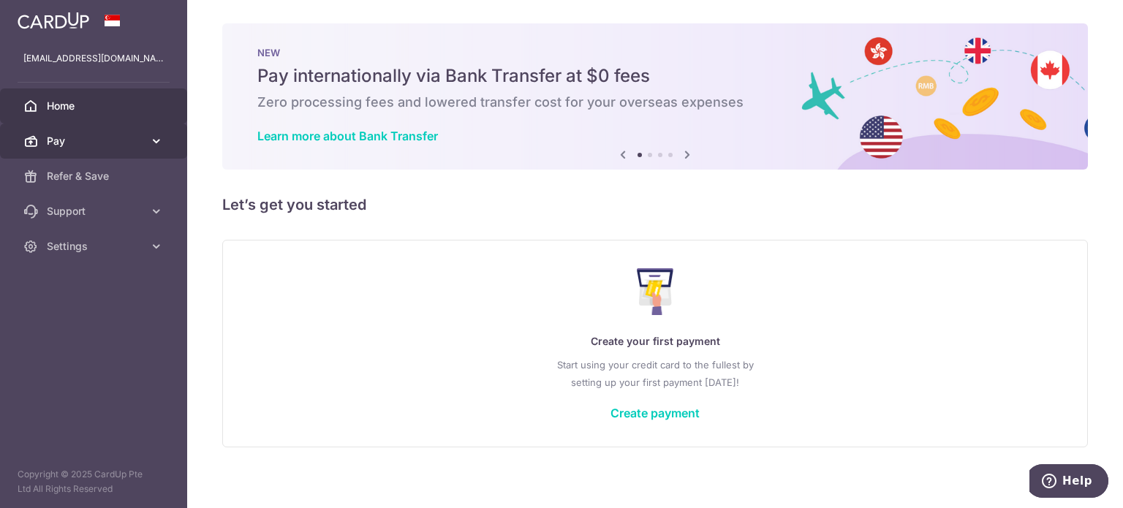
click at [148, 143] on link "Pay" at bounding box center [93, 141] width 187 height 35
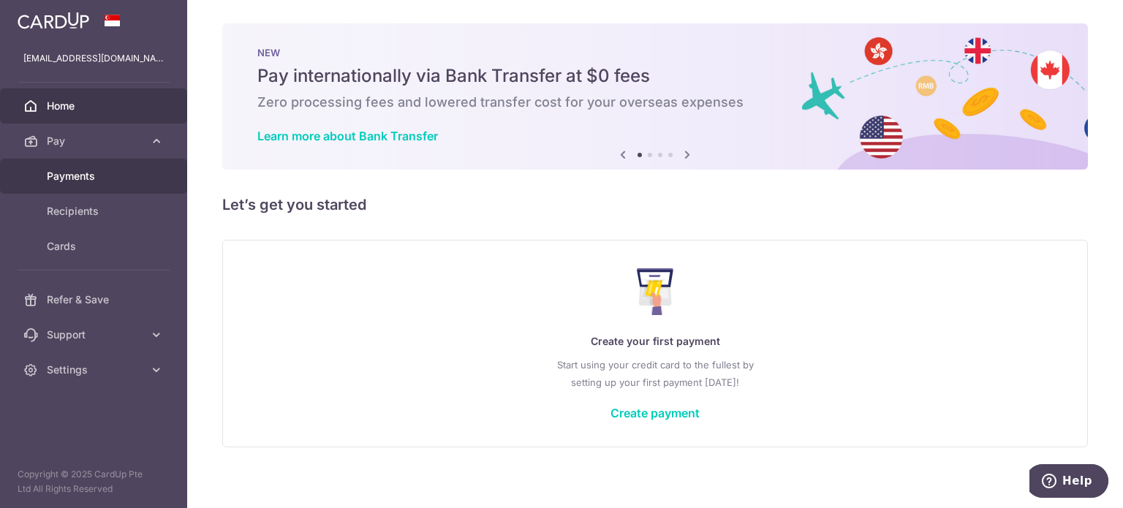
scroll to position [8, 0]
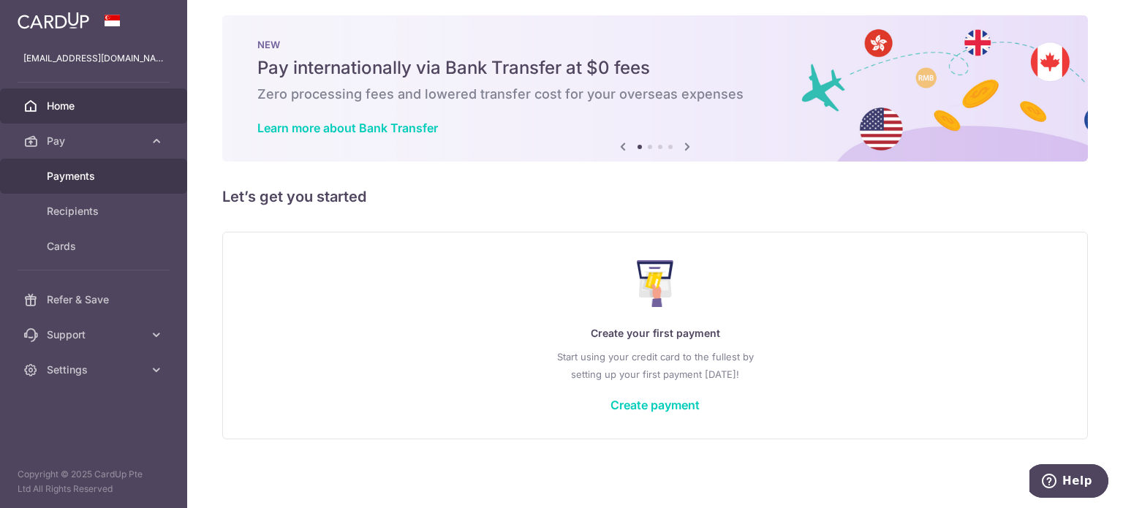
click at [67, 181] on span "Payments" at bounding box center [95, 176] width 96 height 15
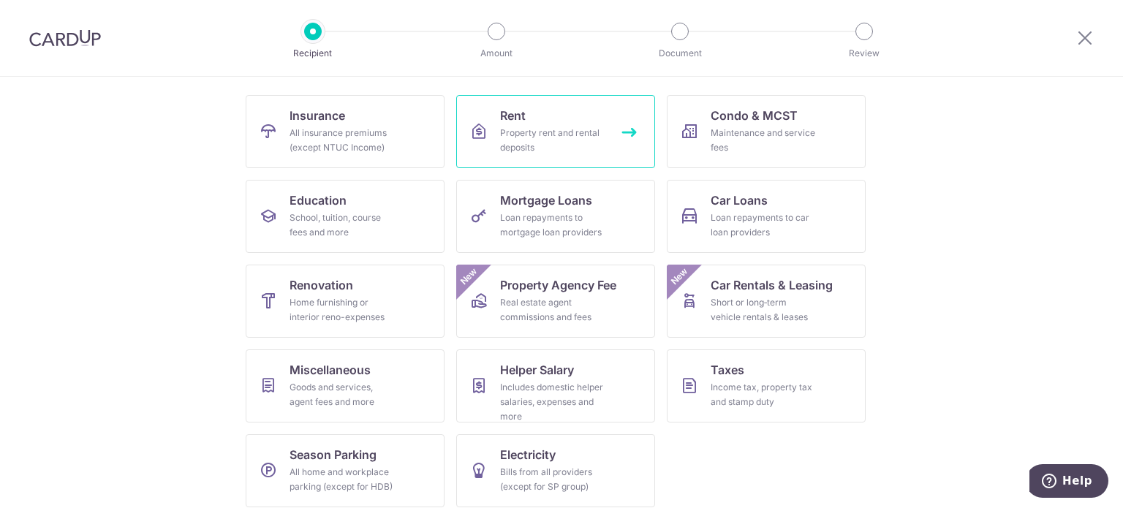
scroll to position [145, 0]
